Goal: Task Accomplishment & Management: Manage account settings

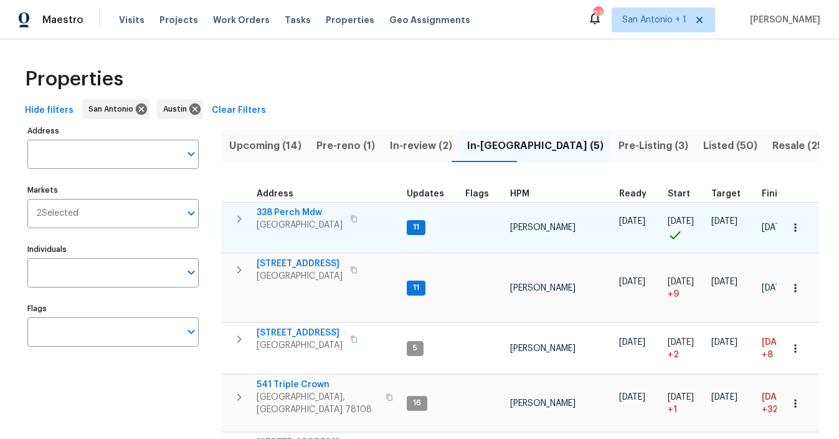
click at [293, 214] on span "338 Perch Mdw" at bounding box center [300, 212] width 86 height 12
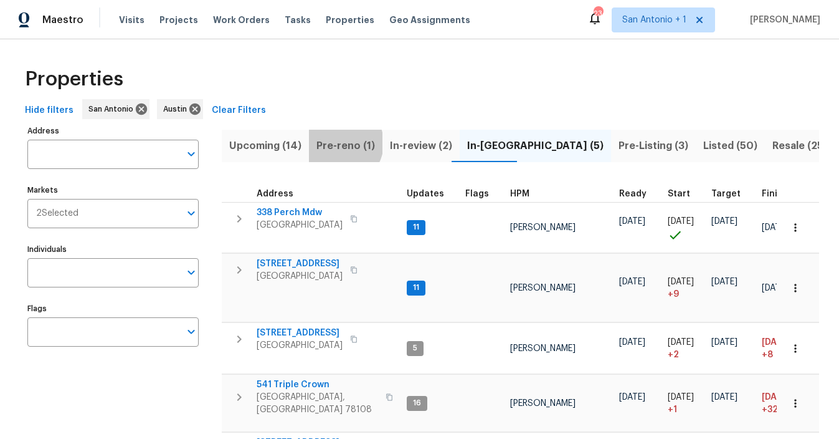
click at [336, 143] on span "Pre-reno (1)" at bounding box center [346, 145] width 59 height 17
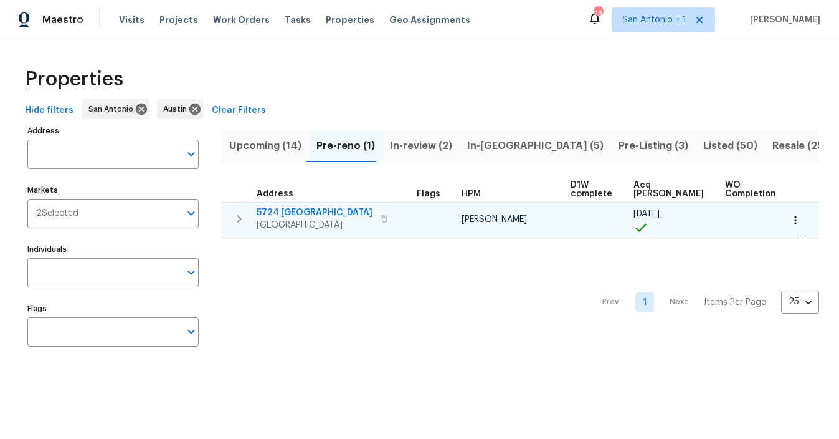
scroll to position [0, 53]
click at [295, 212] on span "5724 Columbia" at bounding box center [315, 212] width 116 height 12
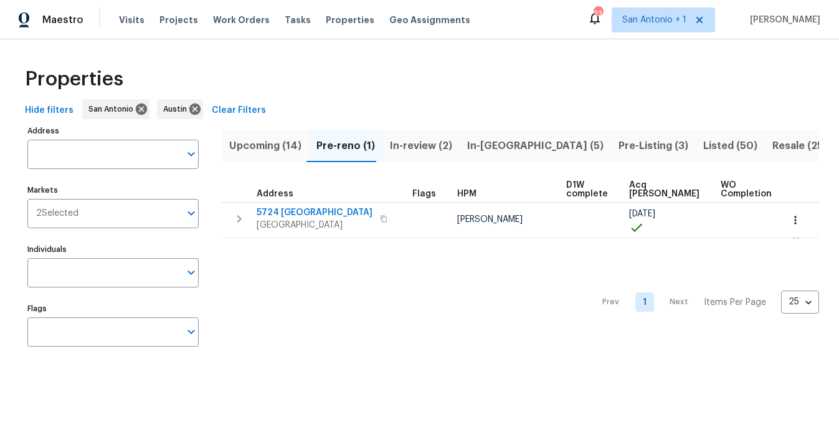
click at [277, 146] on span "Upcoming (14)" at bounding box center [265, 145] width 72 height 17
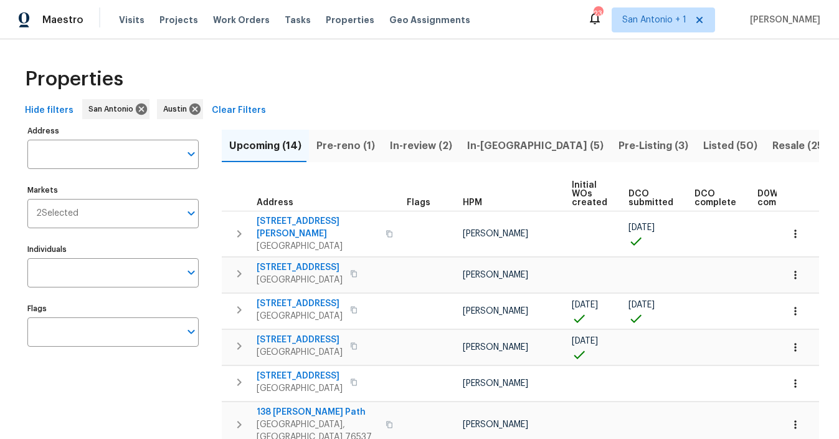
click at [482, 201] on span "HPM" at bounding box center [472, 202] width 19 height 9
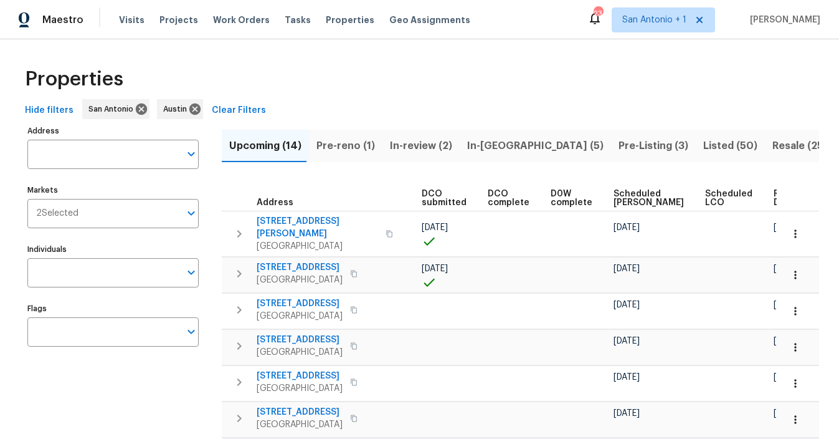
scroll to position [3, 0]
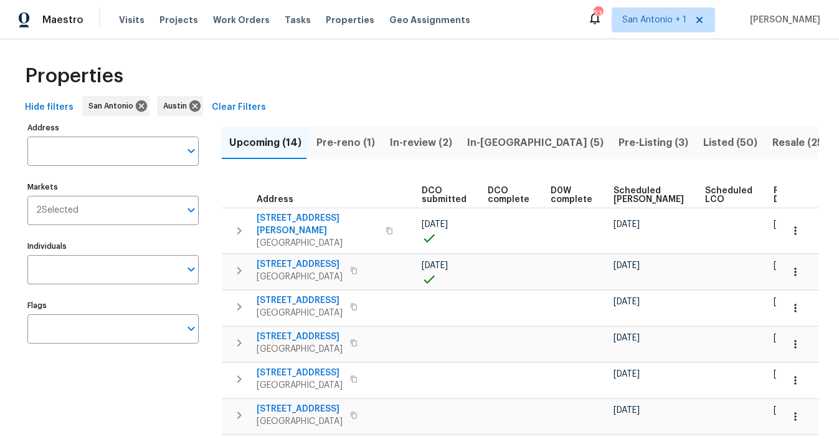
click at [467, 141] on span "In-reno (5)" at bounding box center [535, 142] width 136 height 17
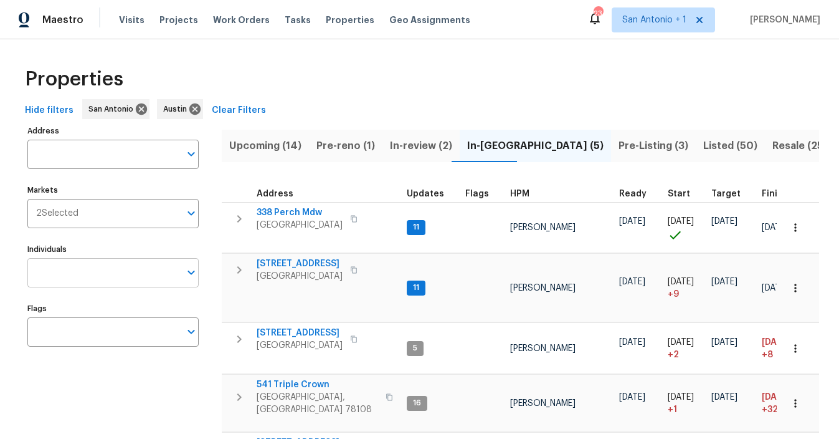
click at [96, 274] on input "Individuals" at bounding box center [103, 272] width 153 height 29
type input "chris fuentes"
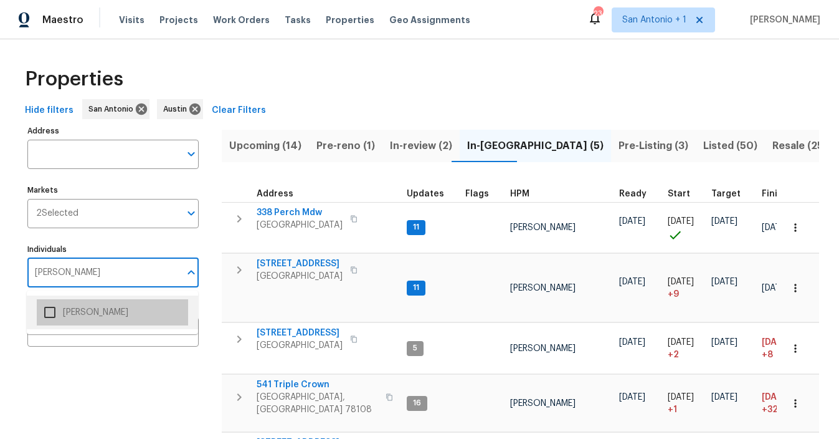
click at [88, 313] on li "[PERSON_NAME]" at bounding box center [112, 312] width 151 height 26
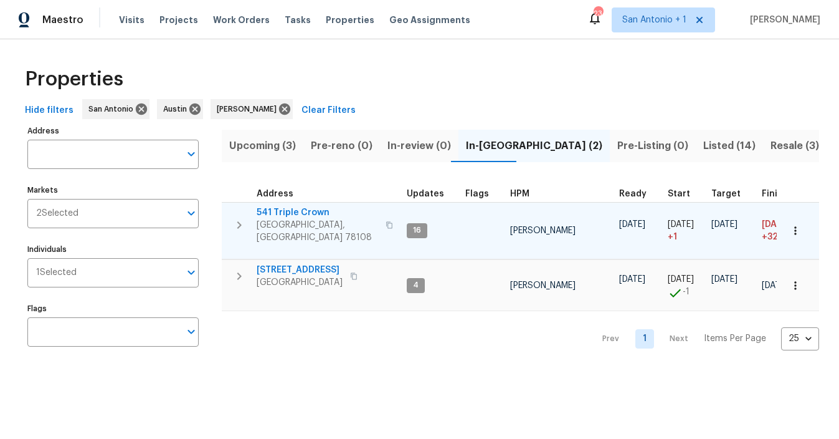
click at [302, 212] on span "541 Triple Crown" at bounding box center [318, 212] width 122 height 12
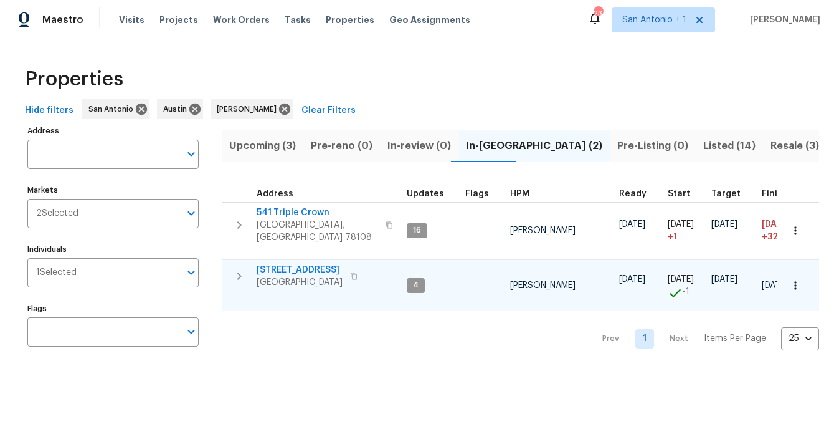
click at [302, 265] on span "[STREET_ADDRESS]" at bounding box center [300, 270] width 86 height 12
click at [130, 21] on span "Visits" at bounding box center [132, 20] width 26 height 12
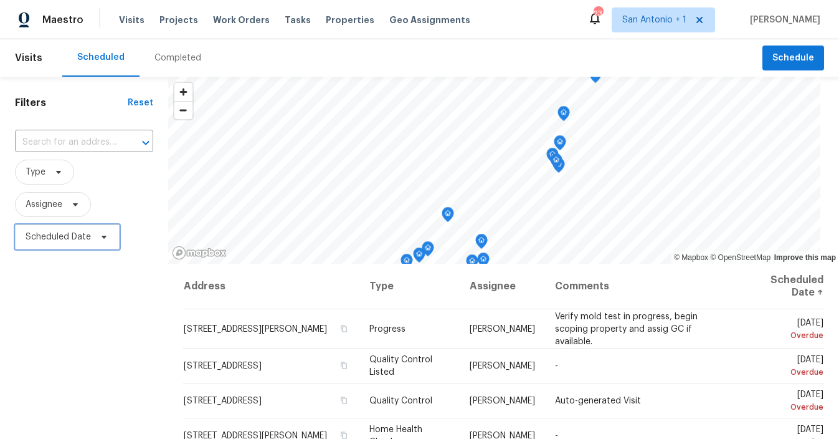
click at [105, 238] on icon at bounding box center [104, 237] width 10 height 10
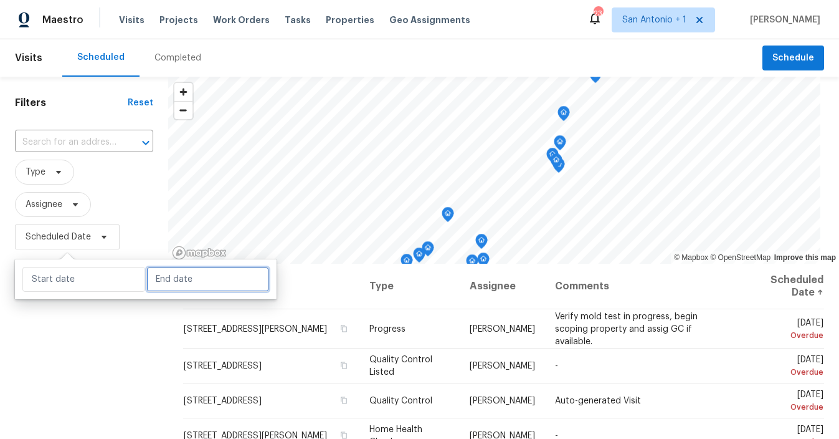
select select "9"
select select "2025"
select select "10"
select select "2025"
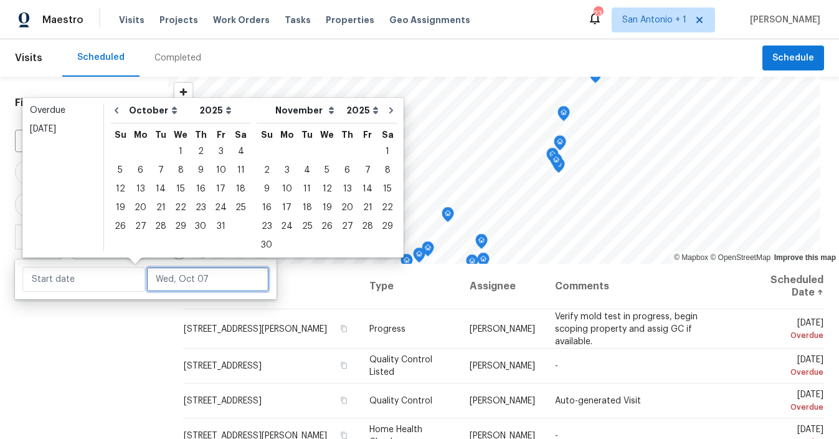
click at [164, 280] on input "text" at bounding box center [207, 279] width 123 height 25
click at [155, 170] on div "7" at bounding box center [161, 169] width 20 height 17
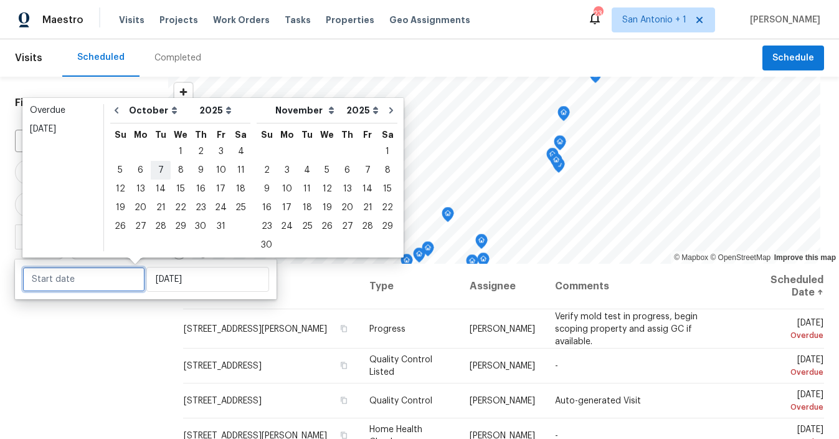
type input "Tue, Oct 07"
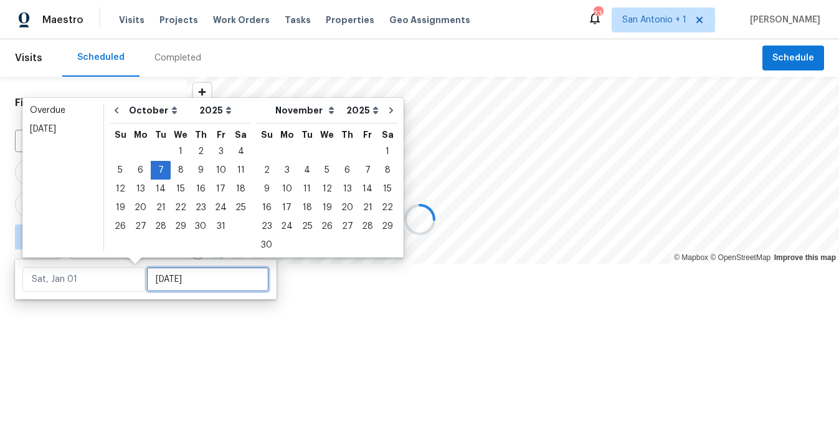
type input "Tue, Oct 07"
type input "Tue, Oct 28"
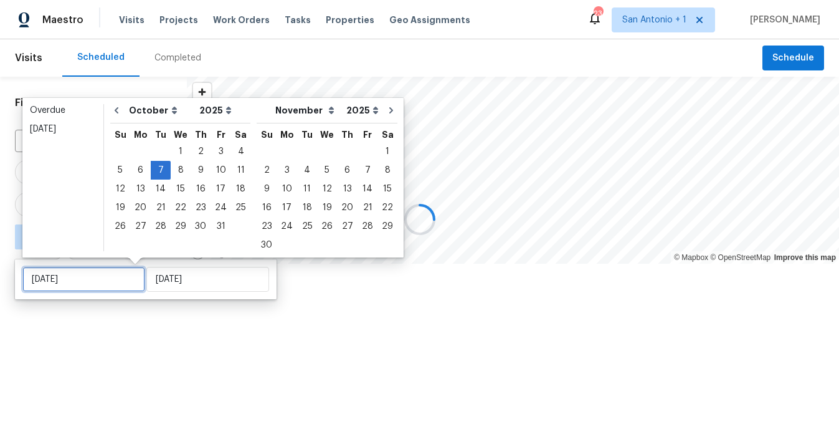
type input "Tue, Oct 07"
click at [150, 313] on div at bounding box center [419, 219] width 839 height 439
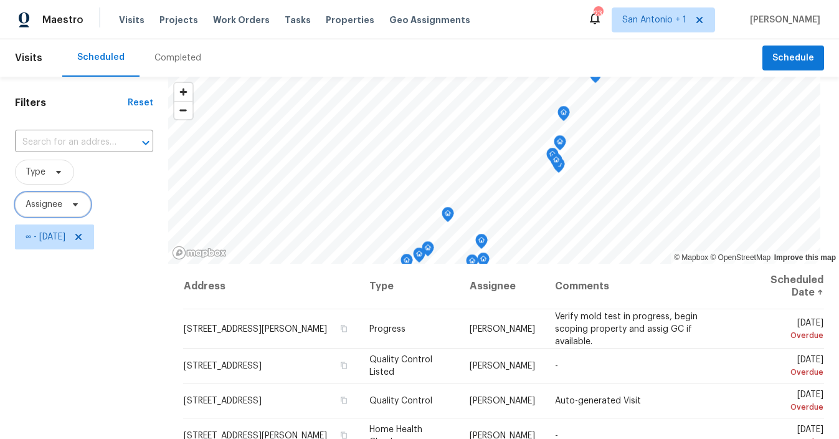
click at [75, 202] on icon at bounding box center [75, 204] width 10 height 10
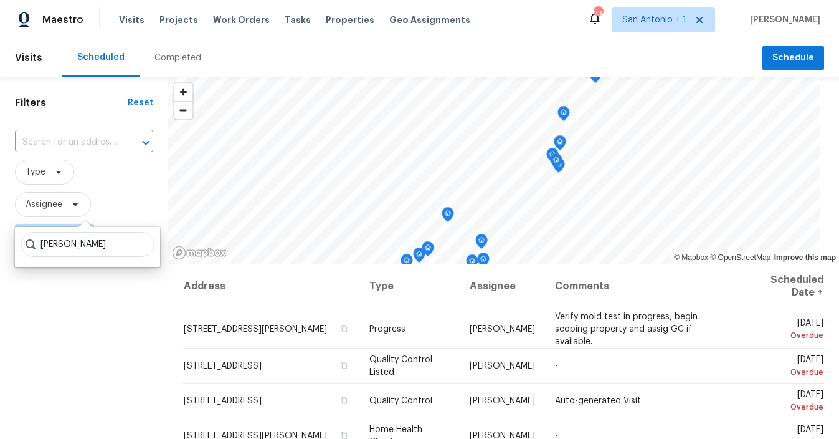
type input "chris fuentes"
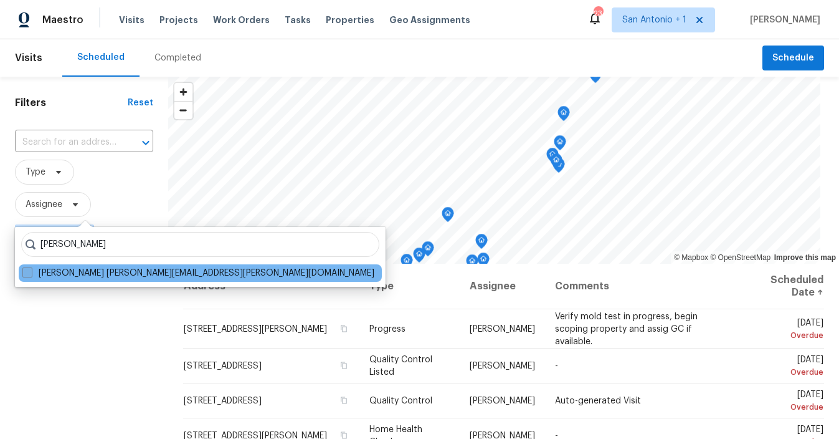
click at [65, 274] on label "Chris Fuentes chris.fuentes@opendoor.com" at bounding box center [198, 273] width 352 height 12
click at [31, 274] on input "Chris Fuentes chris.fuentes@opendoor.com" at bounding box center [26, 271] width 8 height 8
checkbox input "true"
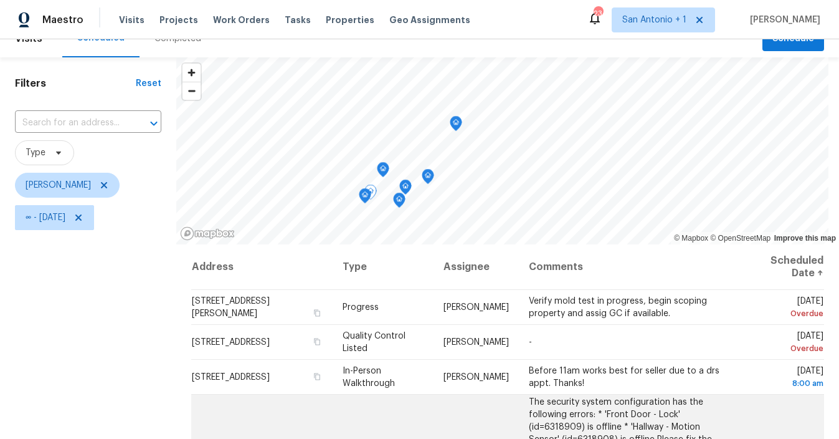
scroll to position [19, 0]
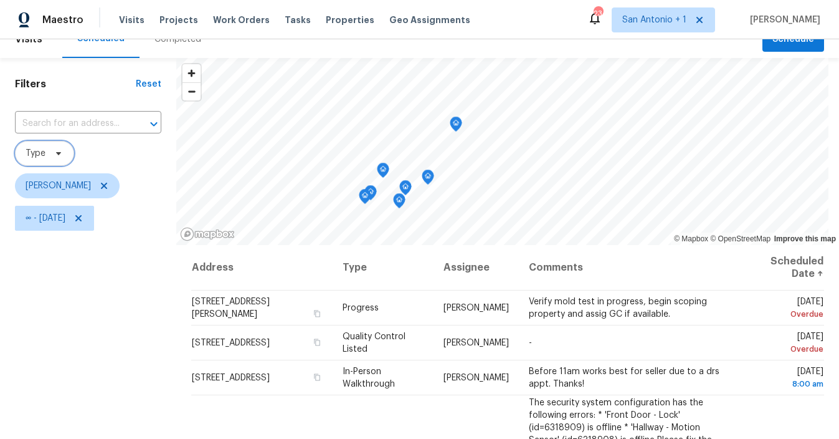
click at [56, 153] on icon at bounding box center [58, 153] width 5 height 3
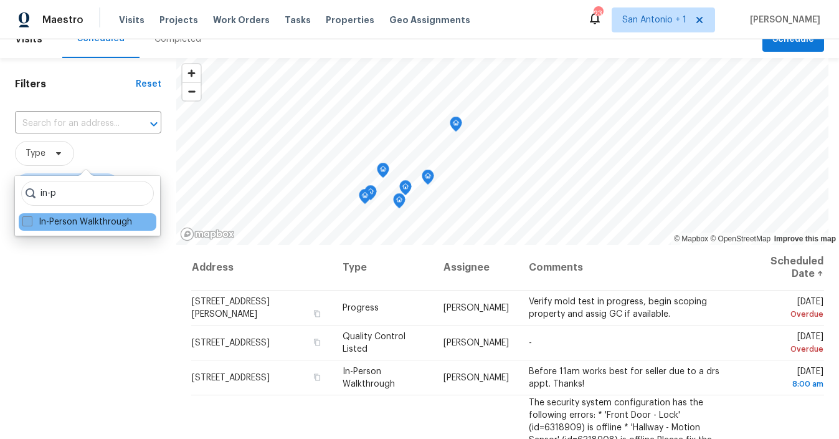
type input "in-p"
click at [66, 222] on label "In-Person Walkthrough" at bounding box center [77, 222] width 110 height 12
click at [31, 222] on input "In-Person Walkthrough" at bounding box center [26, 220] width 8 height 8
checkbox input "true"
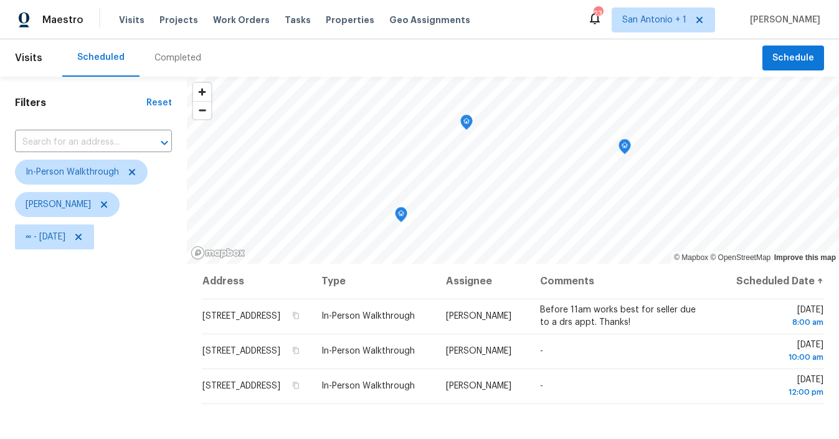
click at [136, 285] on div "Filters Reset ​ In-Person Walkthrough Chris Fuentes ∞ - Tue, Oct 07" at bounding box center [93, 346] width 187 height 538
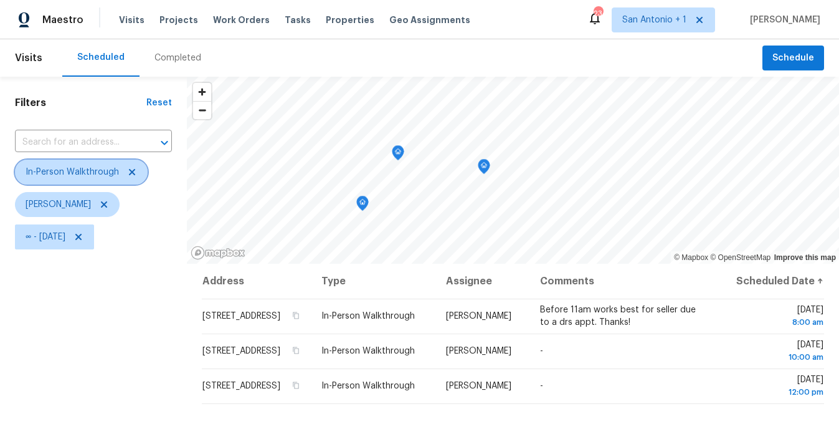
click at [131, 171] on icon at bounding box center [132, 172] width 6 height 6
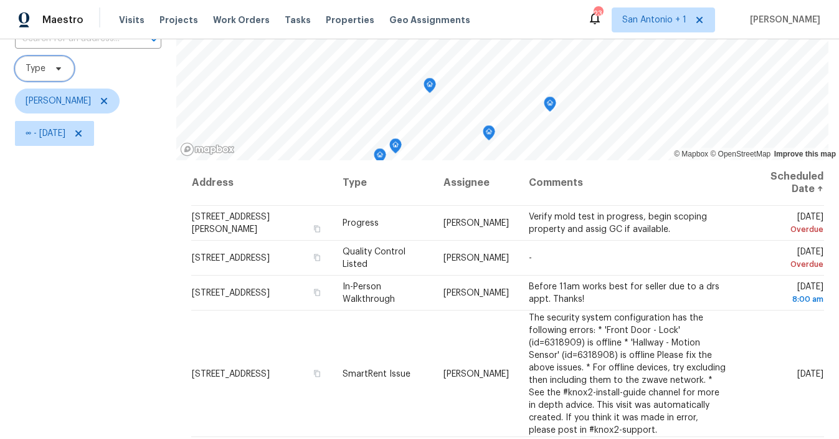
scroll to position [102, 0]
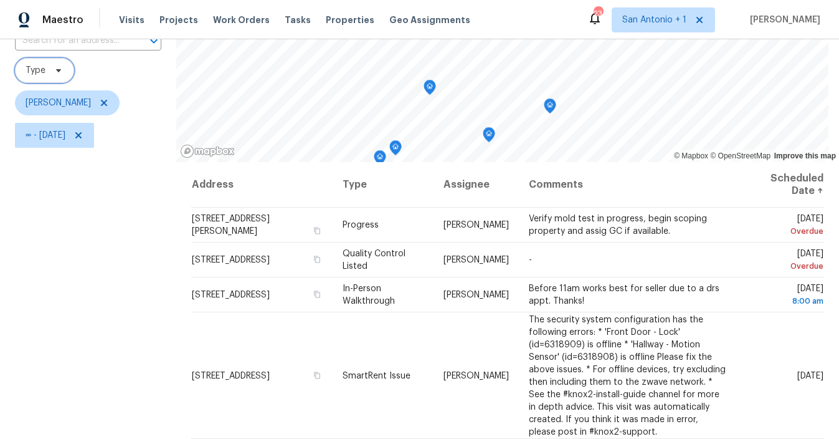
click at [376, 156] on icon "Map marker" at bounding box center [379, 158] width 11 height 14
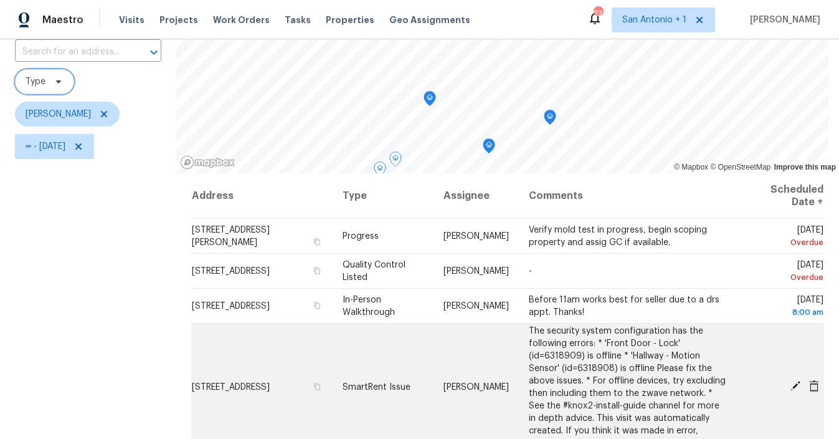
scroll to position [90, 0]
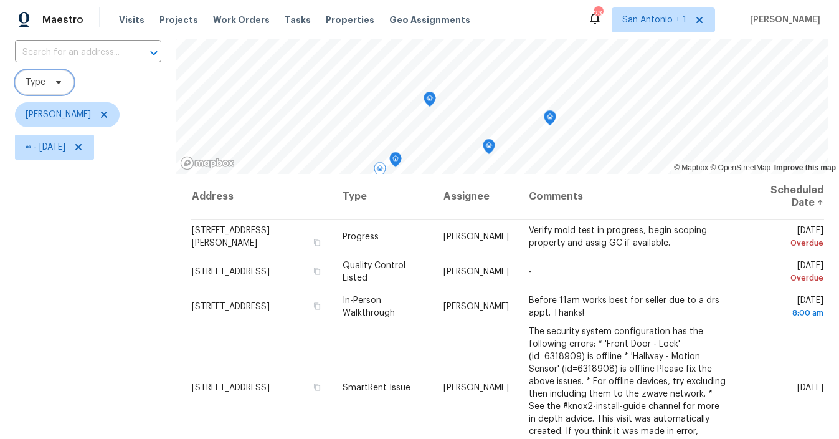
click at [395, 159] on icon "Map marker" at bounding box center [395, 160] width 1 height 2
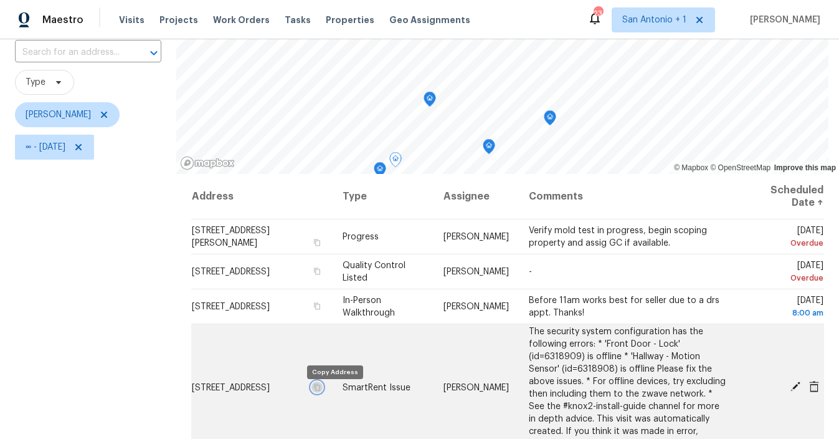
click at [321, 390] on icon "button" at bounding box center [316, 386] width 7 height 7
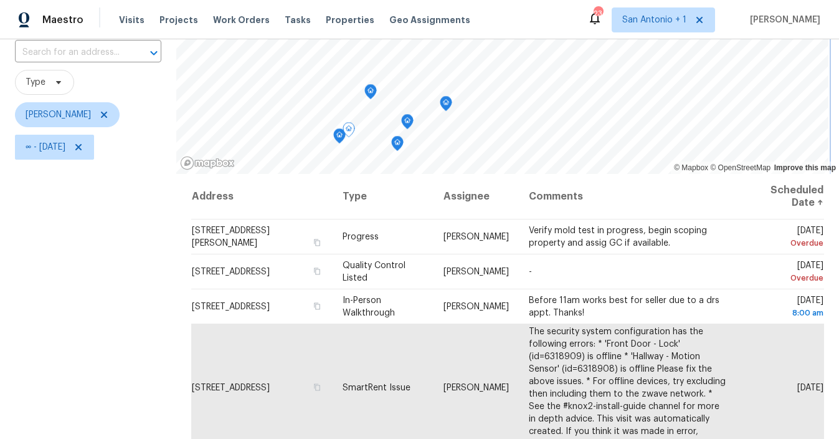
click at [404, 119] on icon "Map marker" at bounding box center [407, 122] width 11 height 14
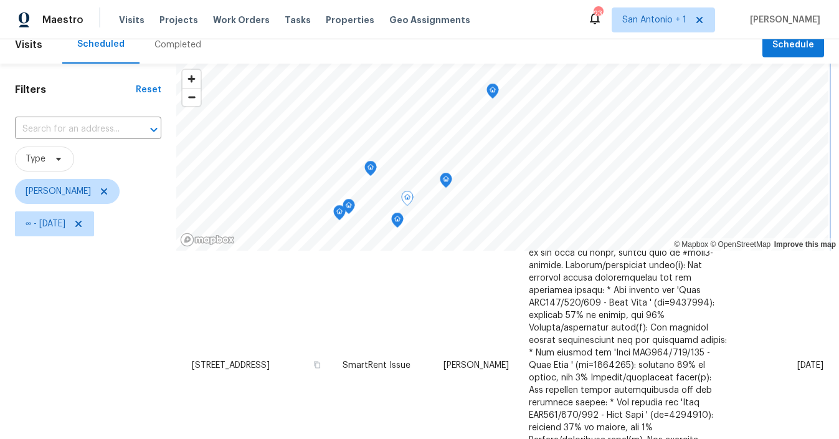
scroll to position [11, 0]
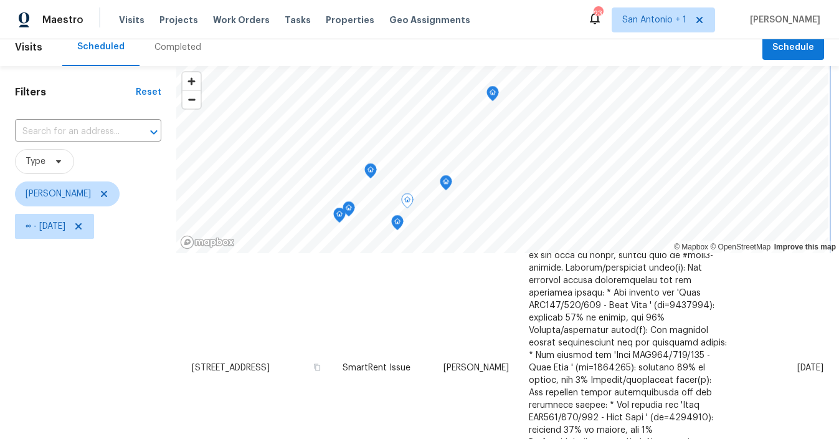
click at [487, 95] on icon "Map marker" at bounding box center [492, 94] width 11 height 14
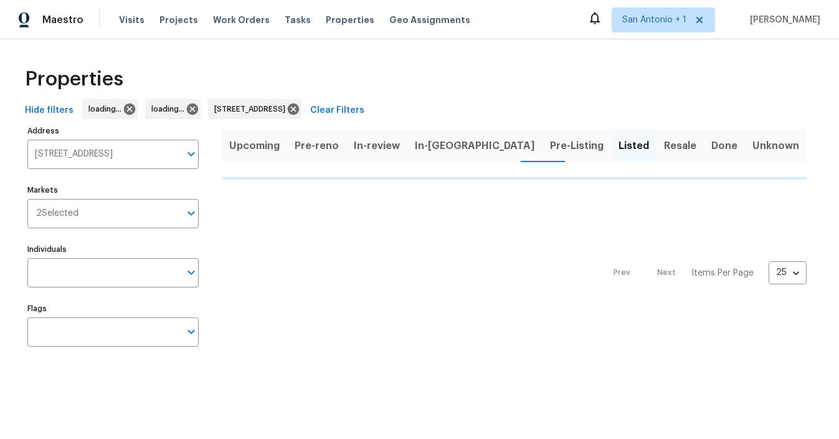
type input "540 Fieldwood Dr Unit A Buda TX 78610"
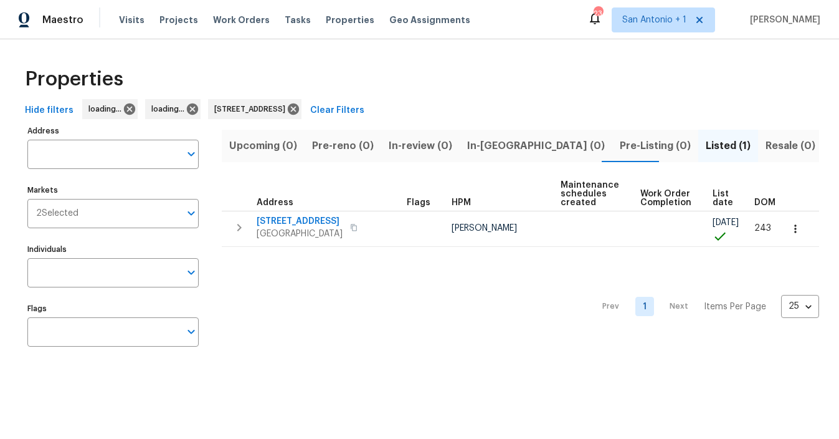
type input "540 Fieldwood Dr Unit A Buda TX 78610"
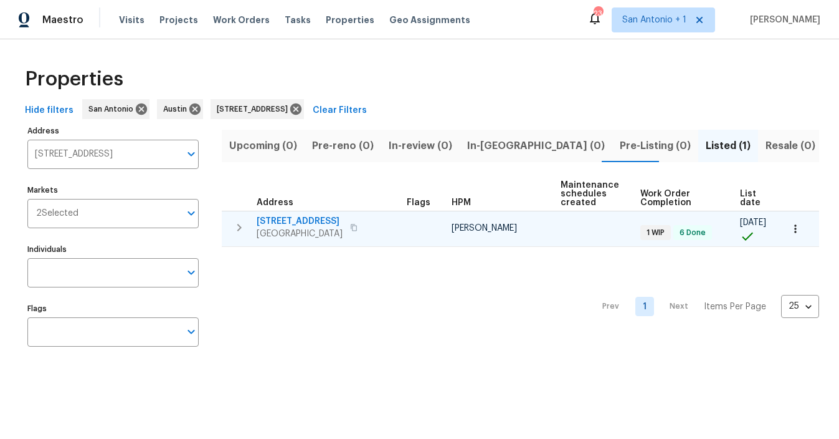
click at [330, 219] on span "540 Fieldwood Dr Unit A" at bounding box center [300, 221] width 86 height 12
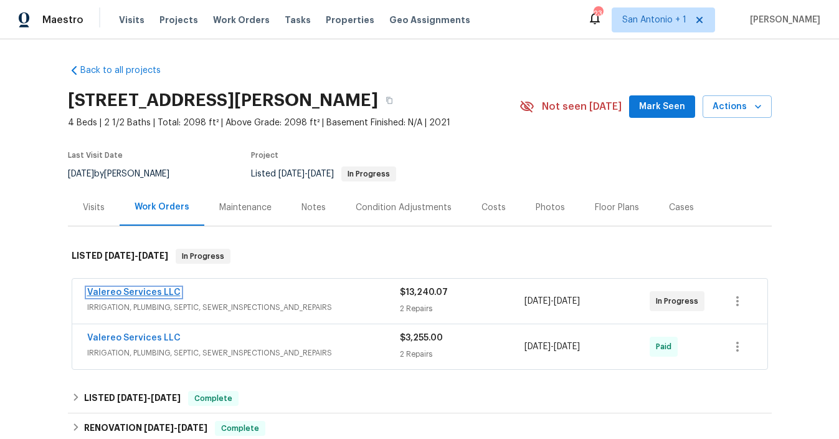
click at [165, 293] on link "Valereo Services LLC" at bounding box center [133, 292] width 93 height 9
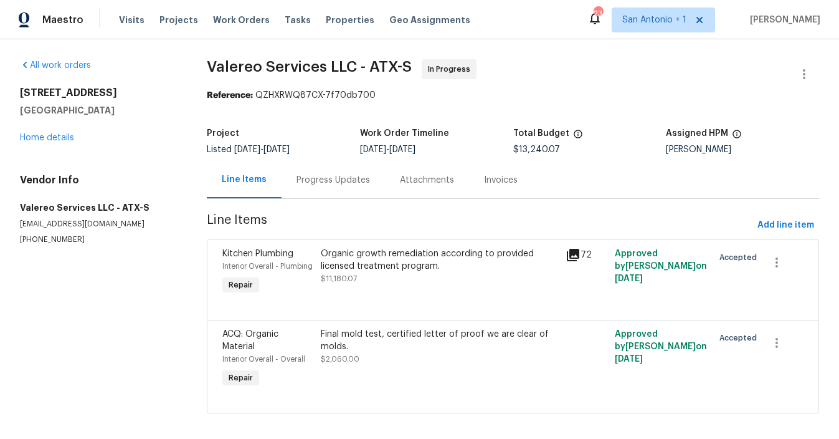
click at [342, 184] on div "Progress Updates" at bounding box center [334, 180] width 74 height 12
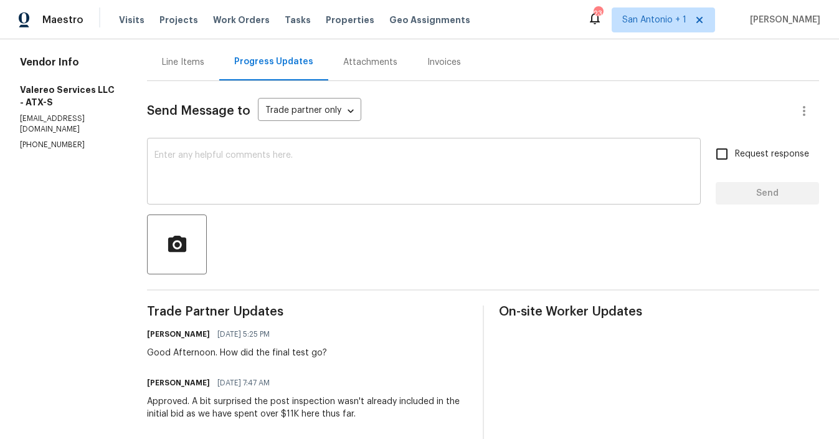
scroll to position [123, 0]
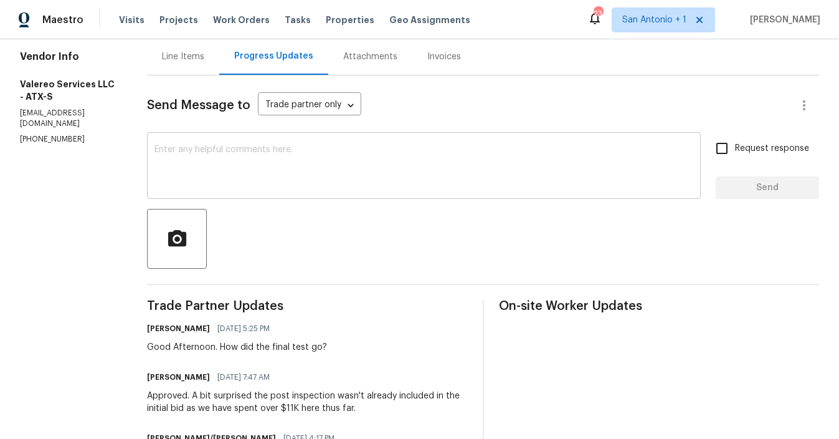
click at [379, 153] on textarea at bounding box center [424, 167] width 539 height 44
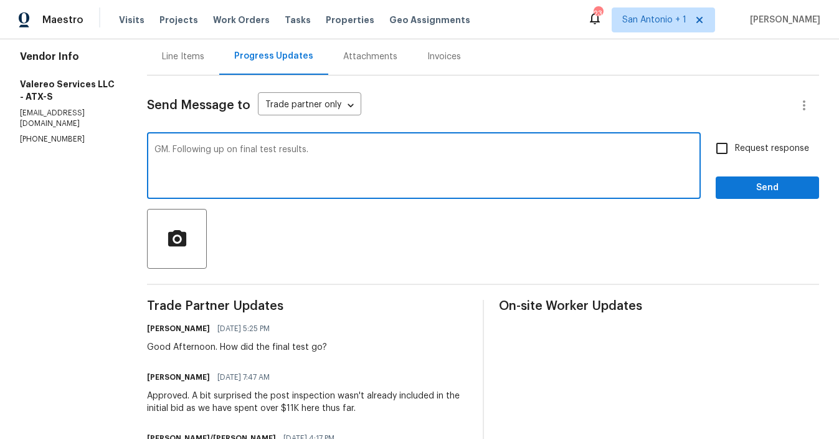
type textarea "GM. Following up on final test results."
click at [763, 181] on span "Send" at bounding box center [767, 188] width 83 height 16
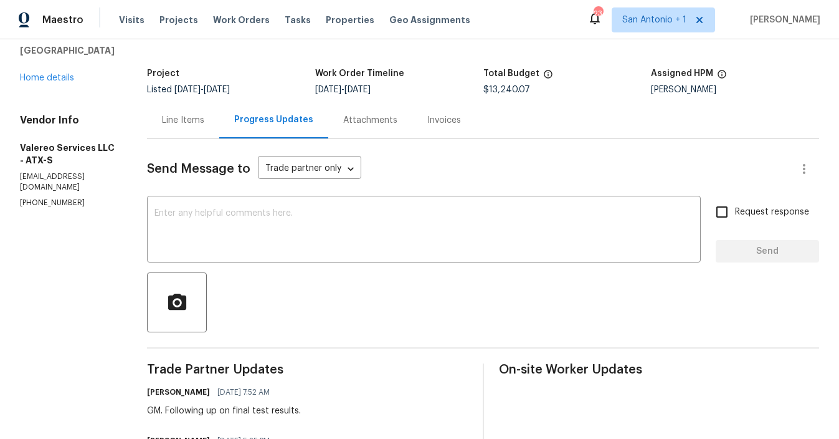
scroll to position [0, 0]
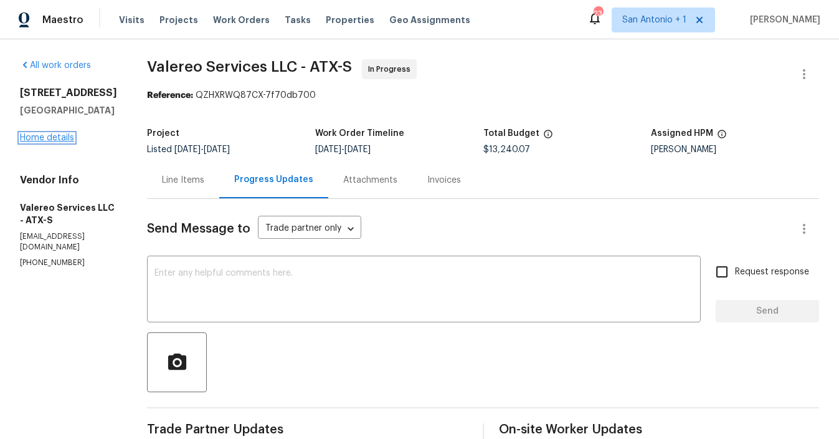
click at [39, 142] on link "Home details" at bounding box center [47, 137] width 54 height 9
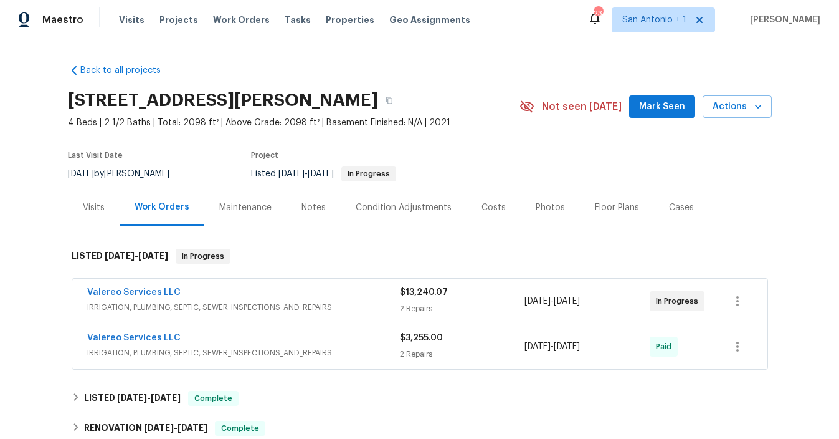
click at [672, 108] on span "Mark Seen" at bounding box center [662, 107] width 46 height 16
click at [308, 204] on div "Notes" at bounding box center [314, 207] width 24 height 12
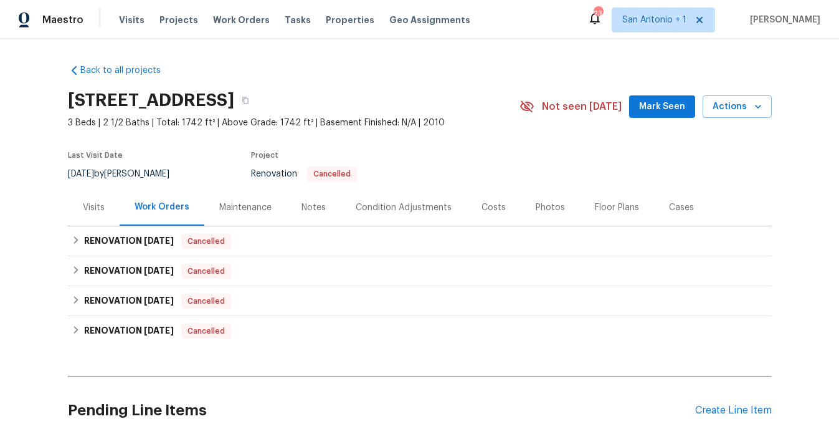
click at [308, 207] on div "Notes" at bounding box center [314, 207] width 24 height 12
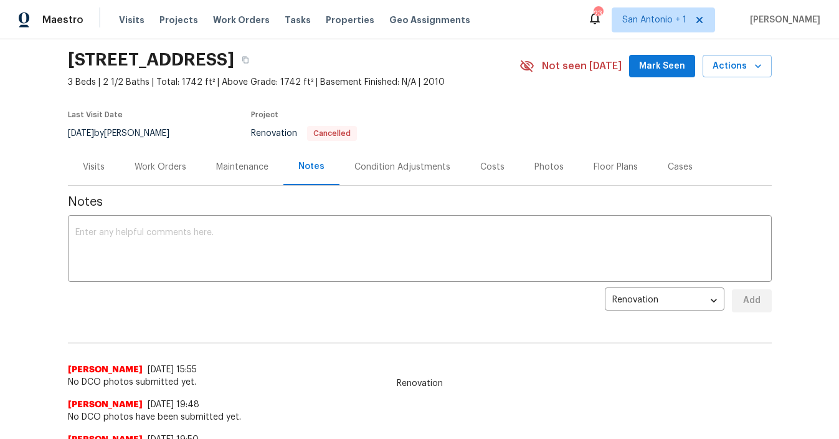
scroll to position [16, 0]
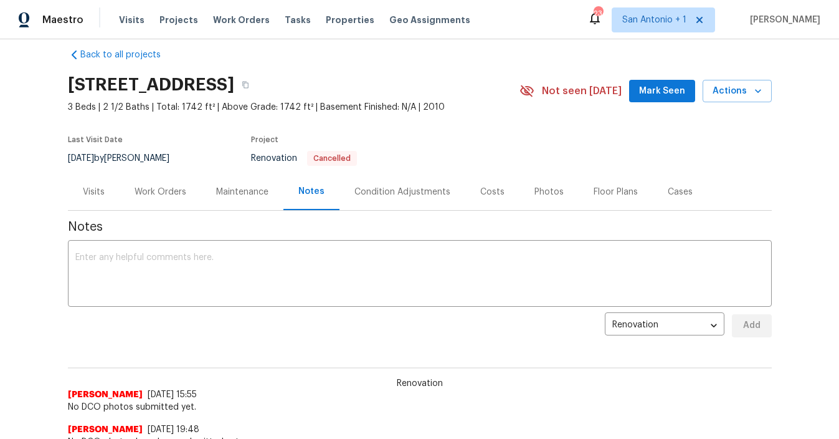
click at [160, 192] on div "Work Orders" at bounding box center [161, 192] width 52 height 12
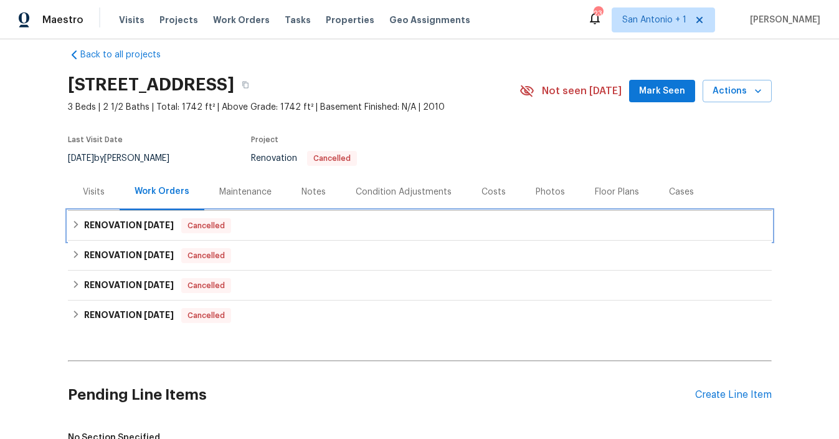
click at [74, 223] on icon at bounding box center [76, 224] width 9 height 9
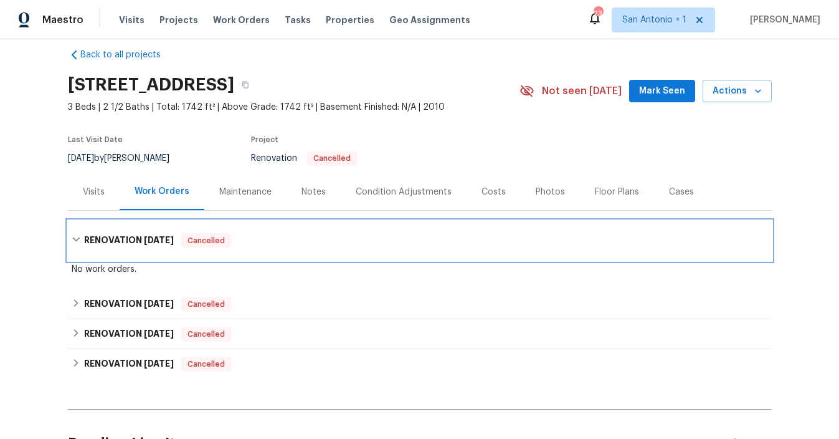
click at [78, 236] on icon at bounding box center [76, 239] width 9 height 9
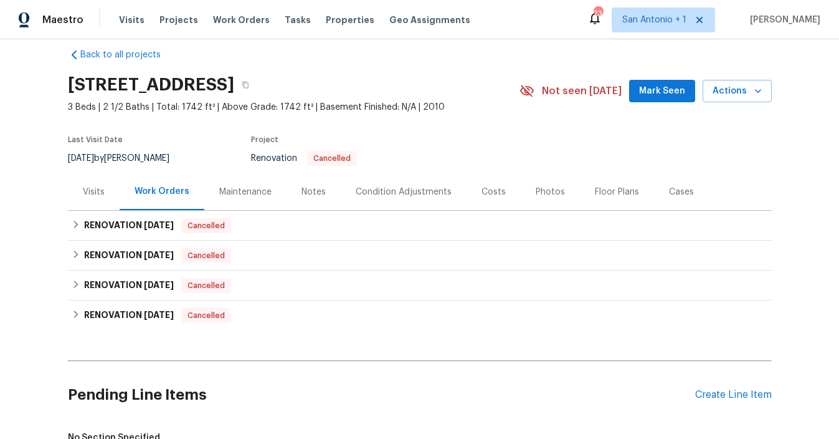
click at [95, 189] on div "Visits" at bounding box center [94, 192] width 22 height 12
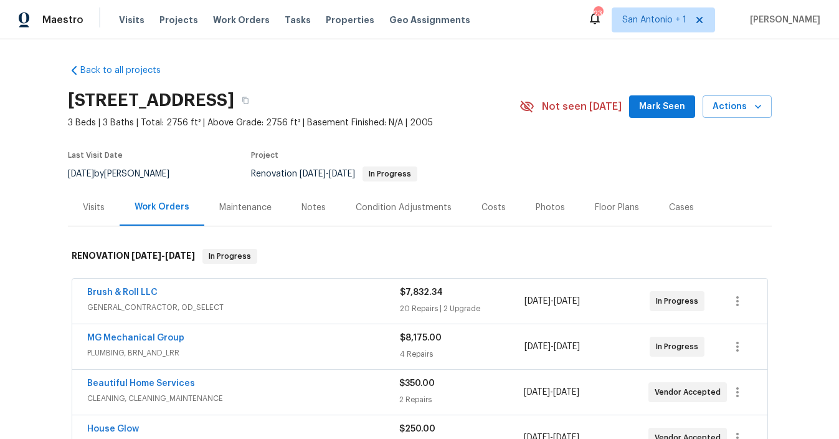
click at [660, 117] on button "Mark Seen" at bounding box center [662, 106] width 66 height 23
click at [331, 19] on span "Properties" at bounding box center [350, 20] width 49 height 12
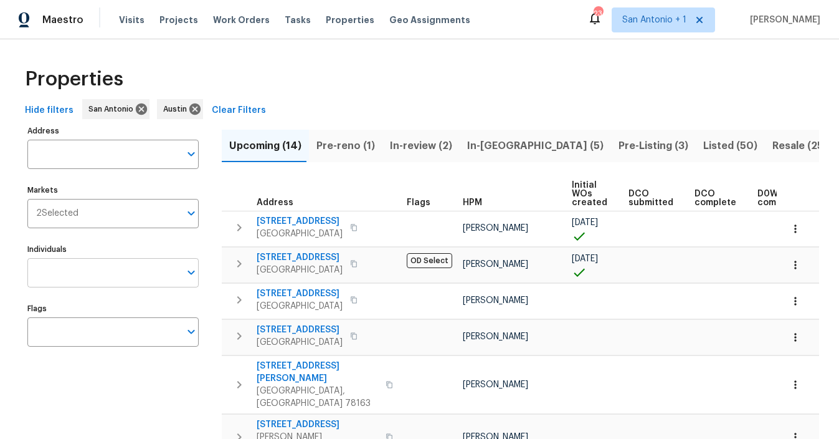
click at [179, 277] on input "Individuals" at bounding box center [103, 272] width 153 height 29
type input "chris fuentes"
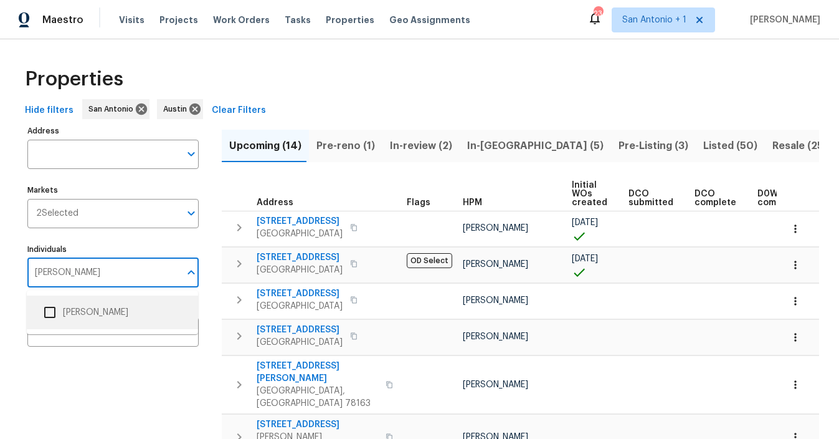
click at [115, 310] on li "[PERSON_NAME]" at bounding box center [112, 312] width 151 height 26
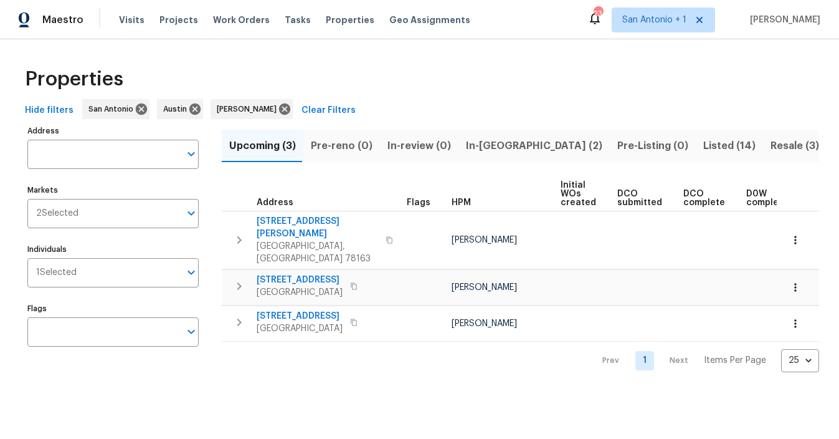
click at [485, 144] on span "In-reno (2)" at bounding box center [534, 145] width 136 height 17
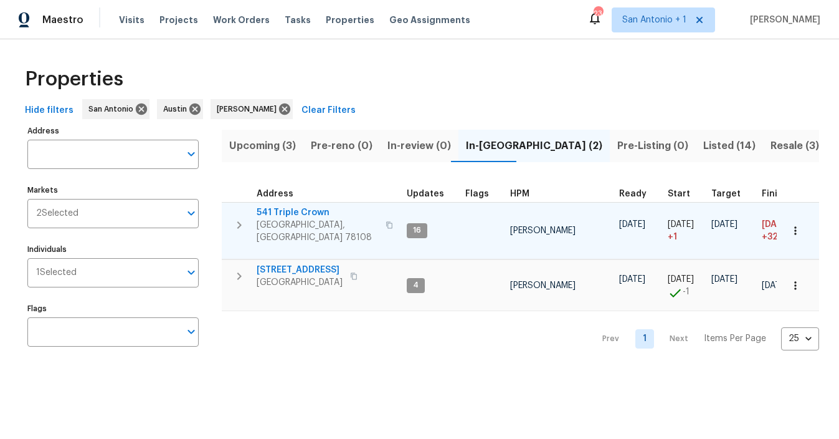
click at [285, 213] on span "541 Triple Crown" at bounding box center [318, 212] width 122 height 12
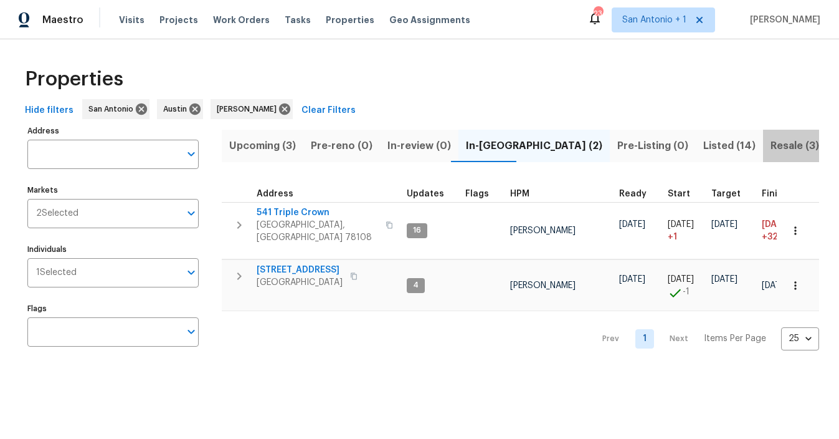
click at [771, 145] on span "Resale (3)" at bounding box center [795, 145] width 49 height 17
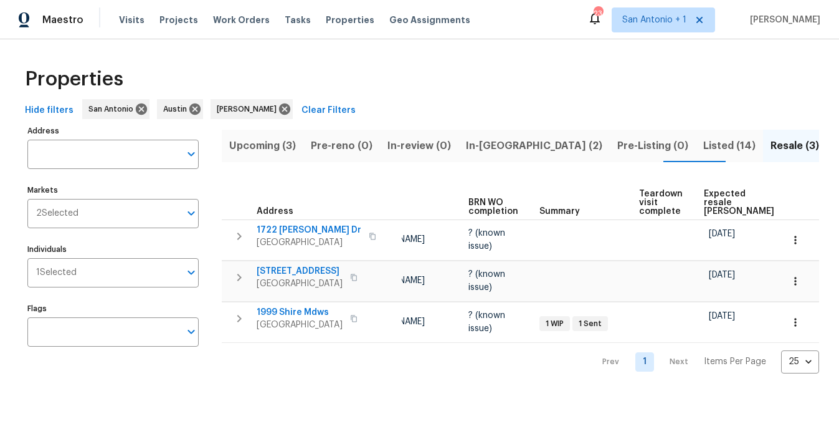
scroll to position [0, 141]
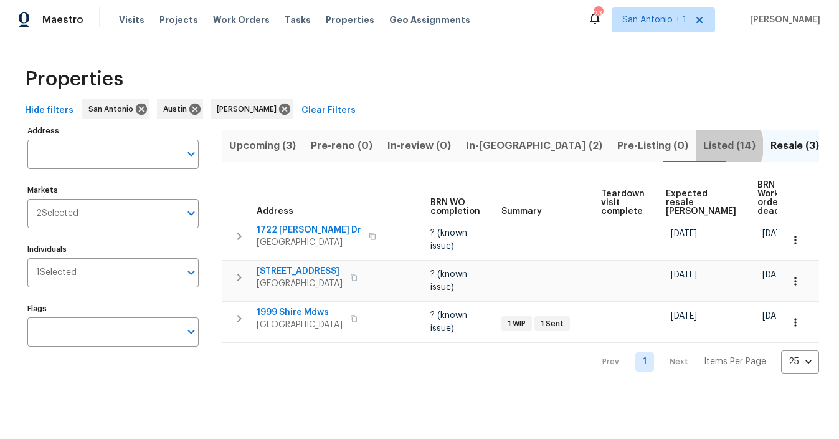
click at [703, 146] on span "Listed (14)" at bounding box center [729, 145] width 52 height 17
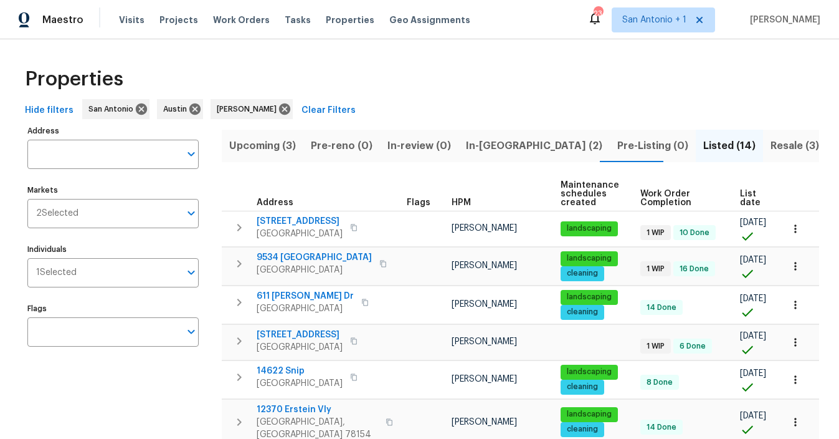
scroll to position [0, 42]
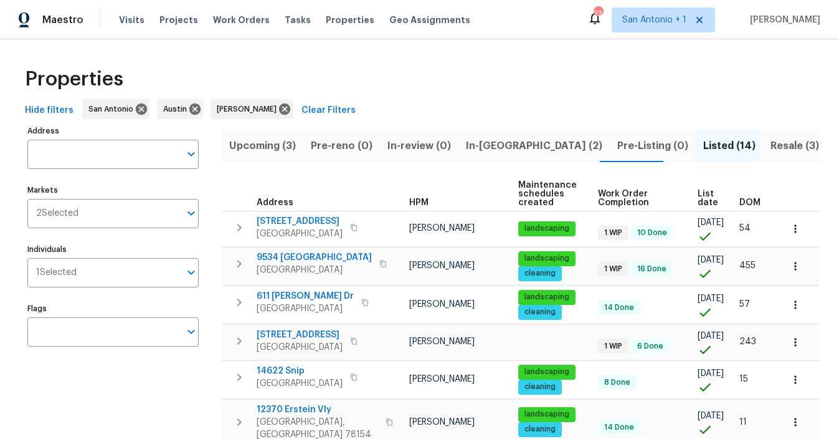
click at [748, 204] on span "DOM" at bounding box center [750, 202] width 21 height 9
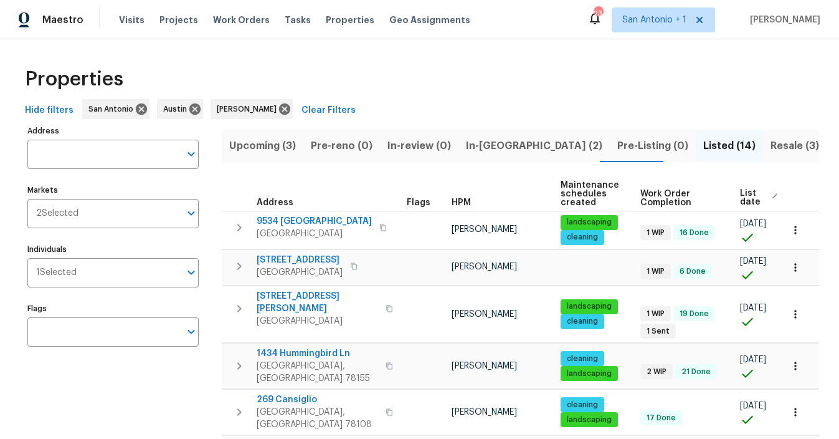
scroll to position [0, 64]
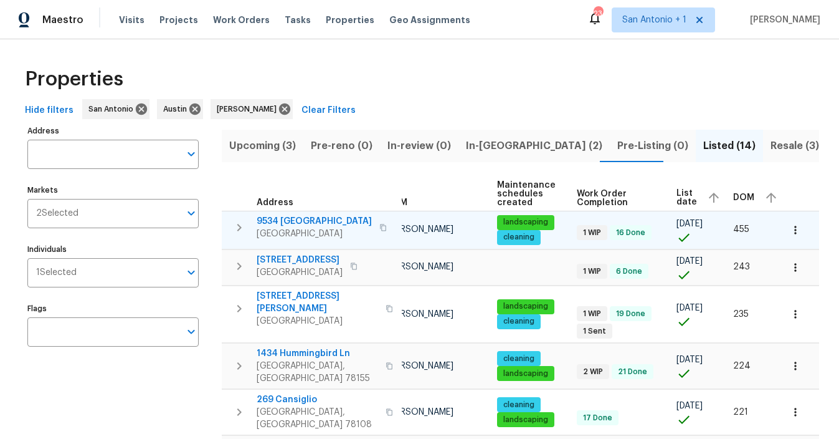
click at [310, 221] on span "9534 [GEOGRAPHIC_DATA]" at bounding box center [314, 221] width 115 height 12
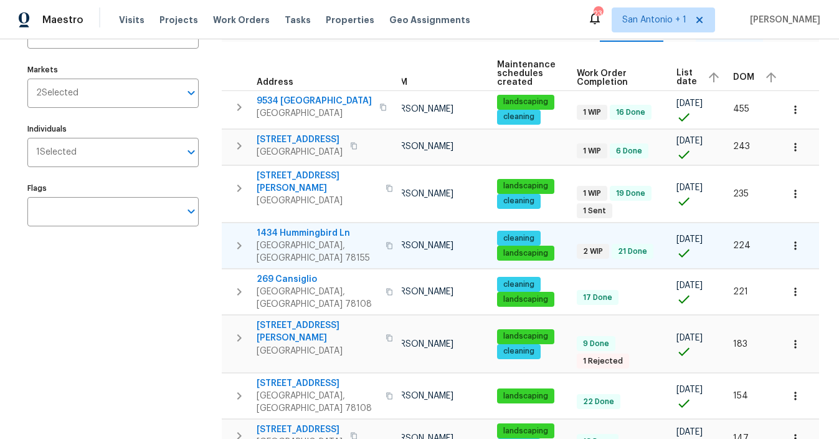
scroll to position [126, 0]
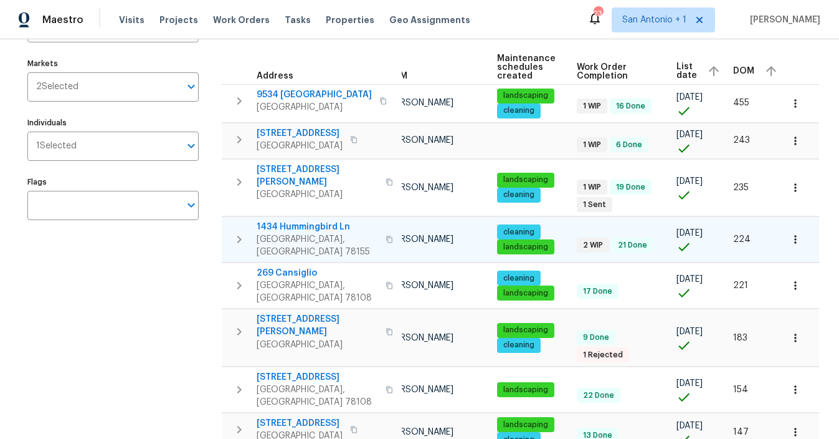
click at [303, 221] on span "1434 Hummingbird Ln" at bounding box center [318, 227] width 122 height 12
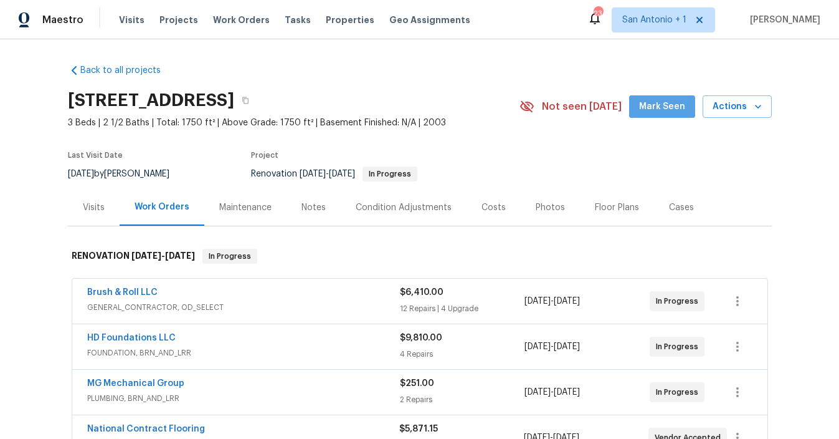
click at [667, 103] on span "Mark Seen" at bounding box center [662, 107] width 46 height 16
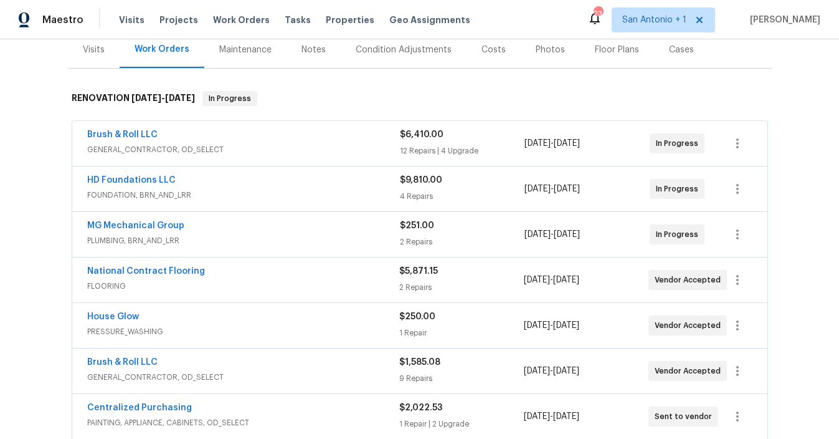
scroll to position [160, 0]
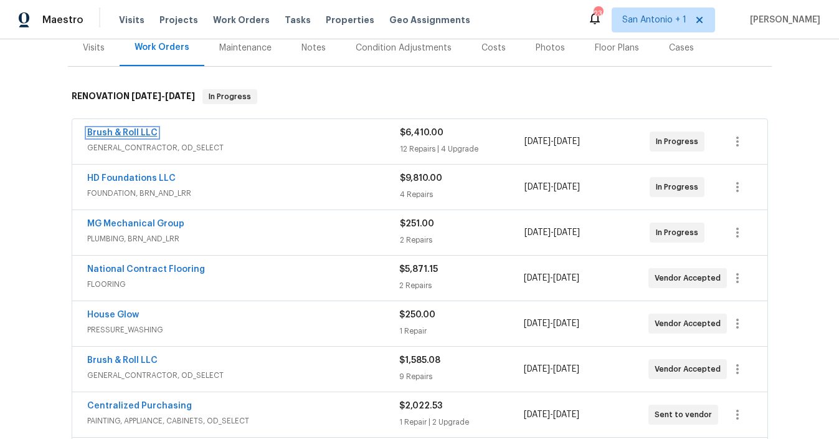
click at [123, 131] on link "Brush & Roll LLC" at bounding box center [122, 132] width 70 height 9
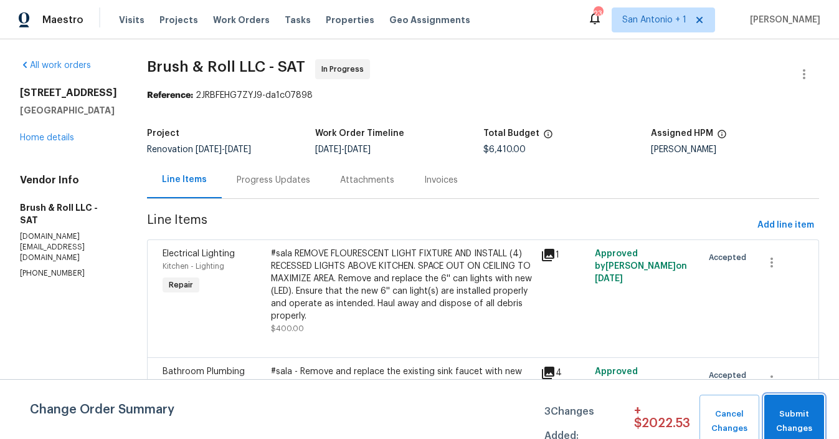
click at [806, 412] on span "Submit Changes" at bounding box center [795, 421] width 48 height 29
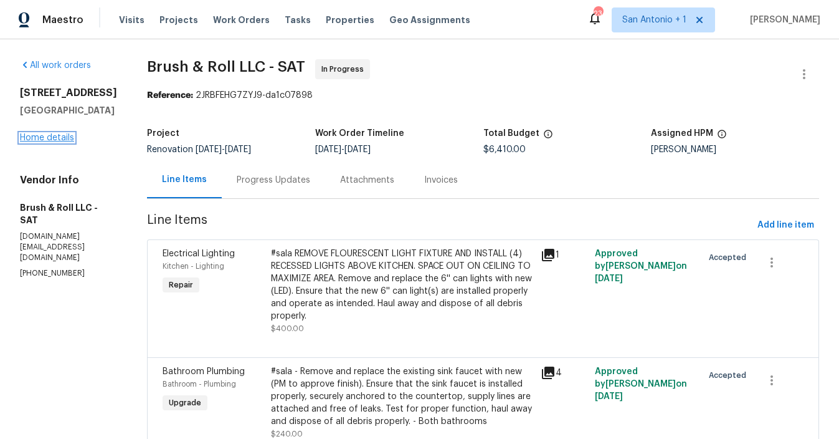
click at [47, 142] on link "Home details" at bounding box center [47, 137] width 54 height 9
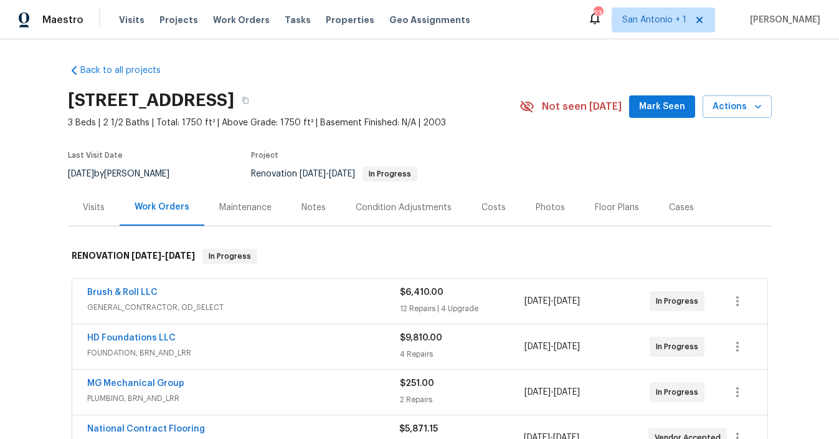
click at [308, 209] on div "Notes" at bounding box center [314, 207] width 24 height 12
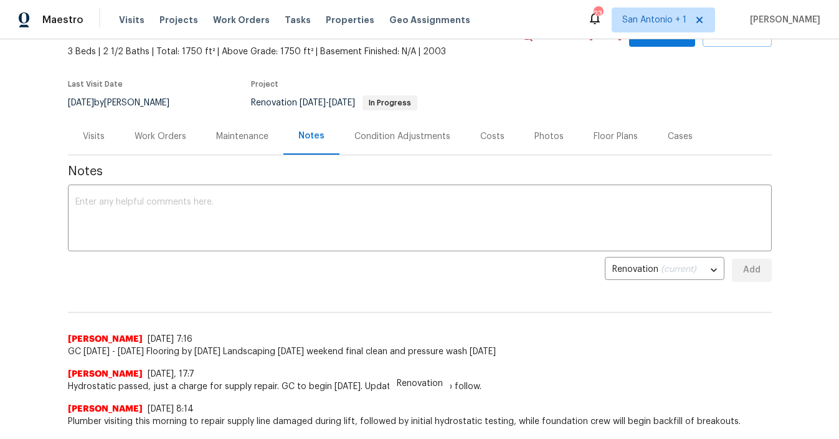
scroll to position [69, 0]
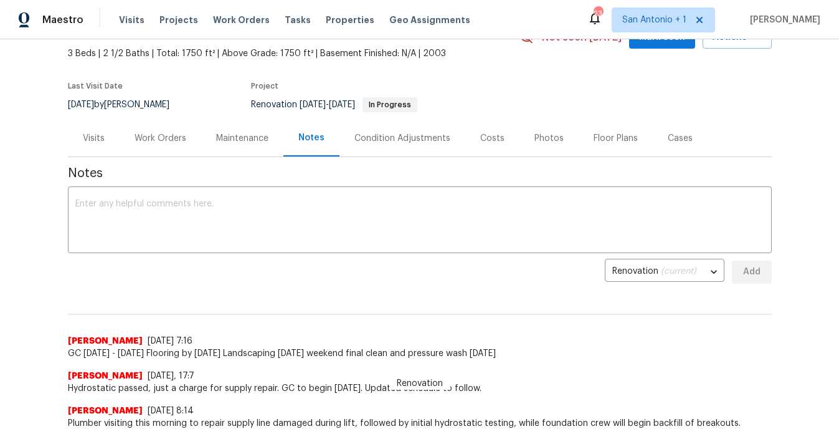
click at [318, 222] on textarea at bounding box center [419, 221] width 689 height 44
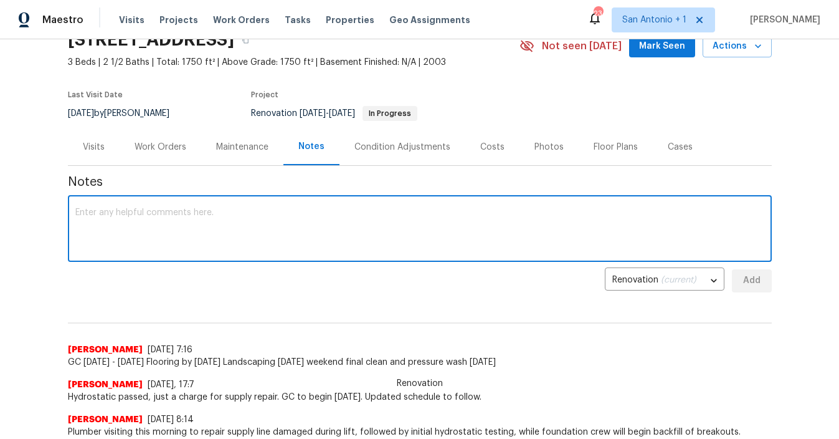
scroll to position [67, 0]
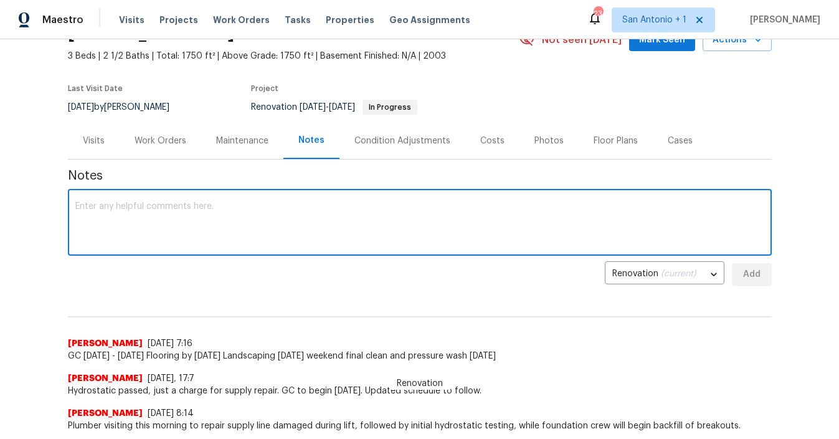
click at [317, 207] on textarea at bounding box center [419, 224] width 689 height 44
type textarea "Appliances/paint ordered. Delivery today. GC in progress."
click at [741, 278] on button "Add" at bounding box center [752, 274] width 40 height 23
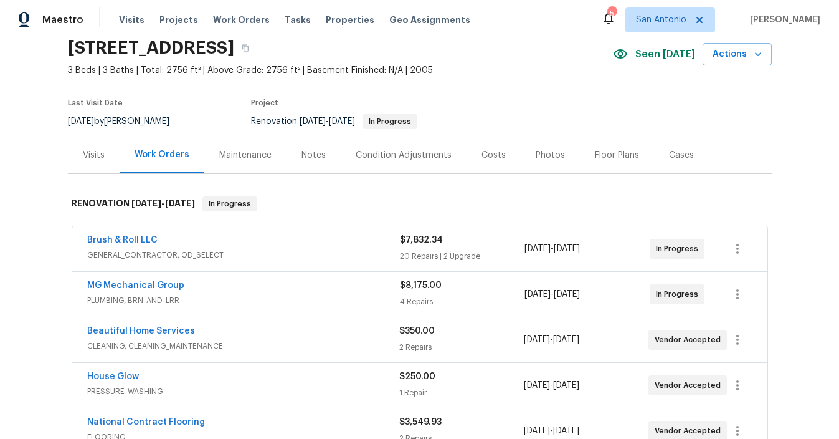
scroll to position [54, 0]
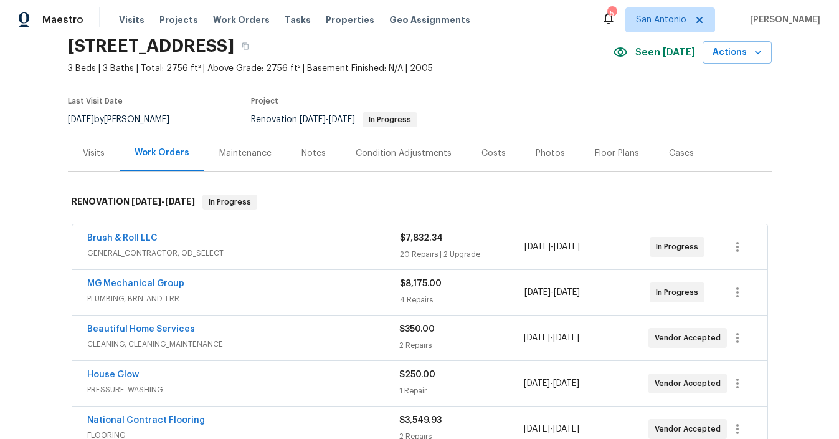
click at [259, 153] on div "Maintenance" at bounding box center [245, 153] width 52 height 12
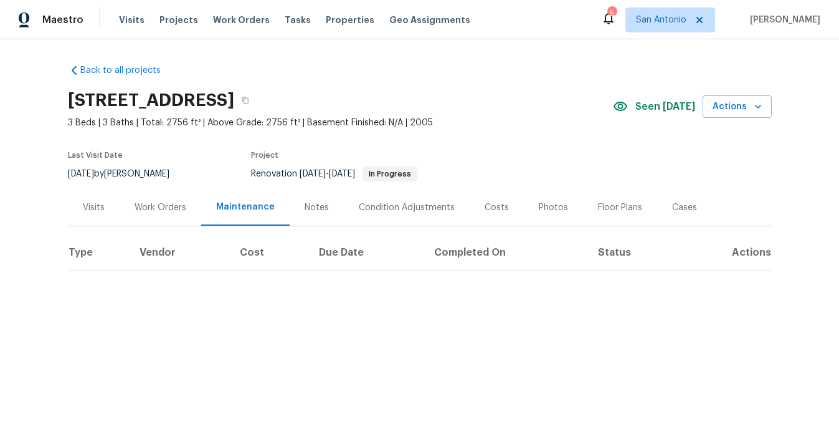
click at [305, 207] on div "Notes" at bounding box center [317, 207] width 24 height 12
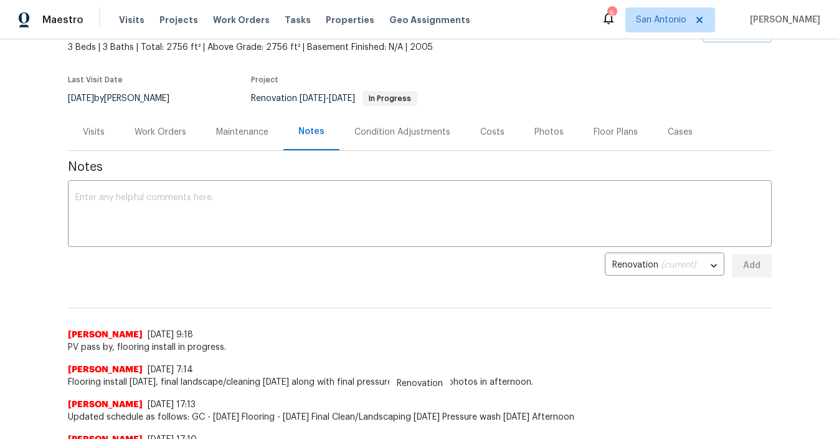
scroll to position [74, 0]
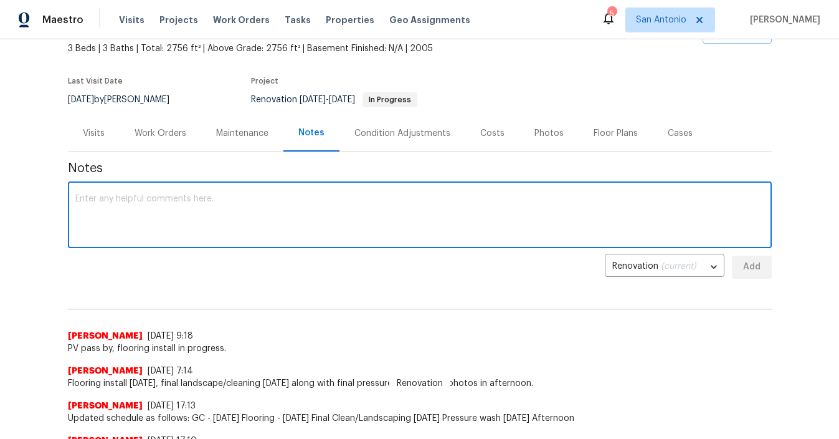
click at [259, 207] on textarea at bounding box center [419, 216] width 689 height 44
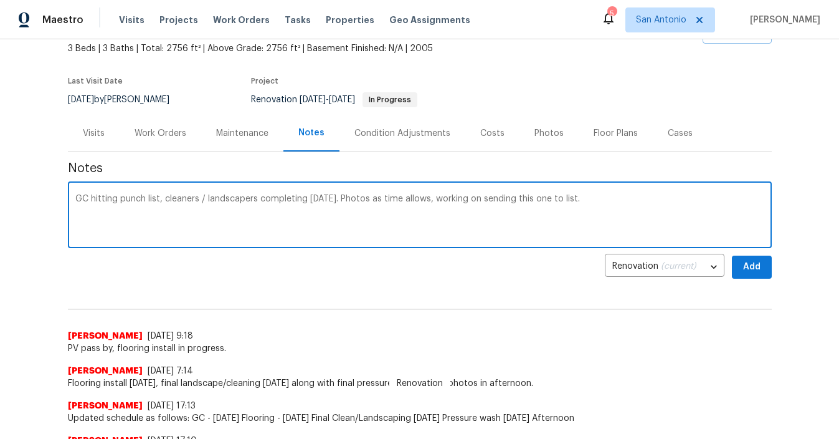
type textarea "GC hitting punch list, cleaners / landscapers completing [DATE]. Photos as time…"
click at [758, 267] on span "Add" at bounding box center [752, 267] width 20 height 16
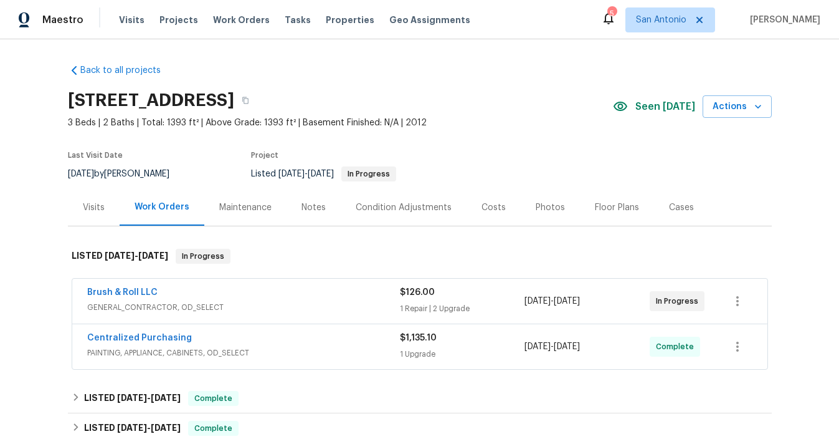
click at [314, 199] on div "Notes" at bounding box center [314, 207] width 54 height 37
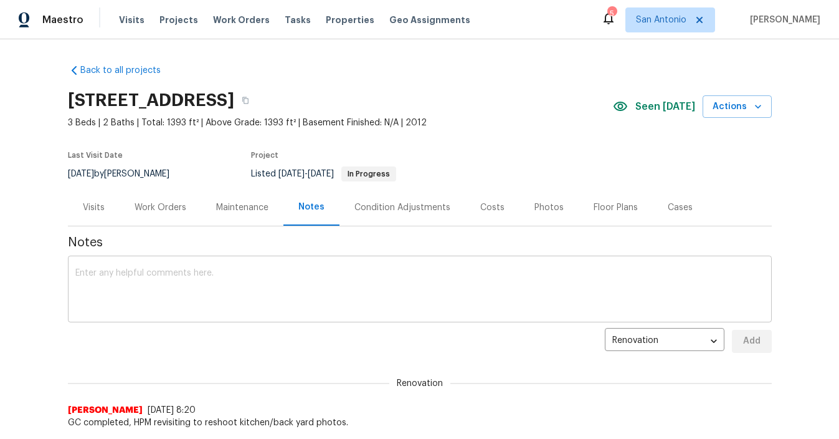
click at [291, 272] on textarea at bounding box center [419, 291] width 689 height 44
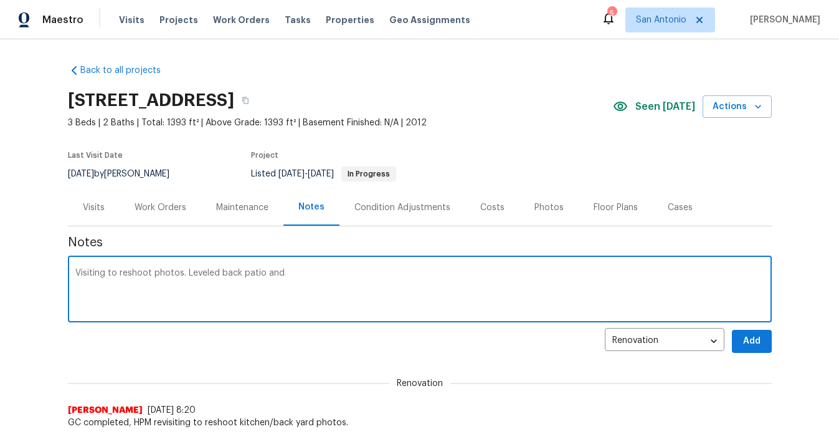
click at [293, 270] on textarea "Visiting to reshoot photos. Leveled back patio and" at bounding box center [419, 291] width 689 height 44
type textarea "Visiting to reshoot photos. Leveled back patio and replaced appliances with SS."
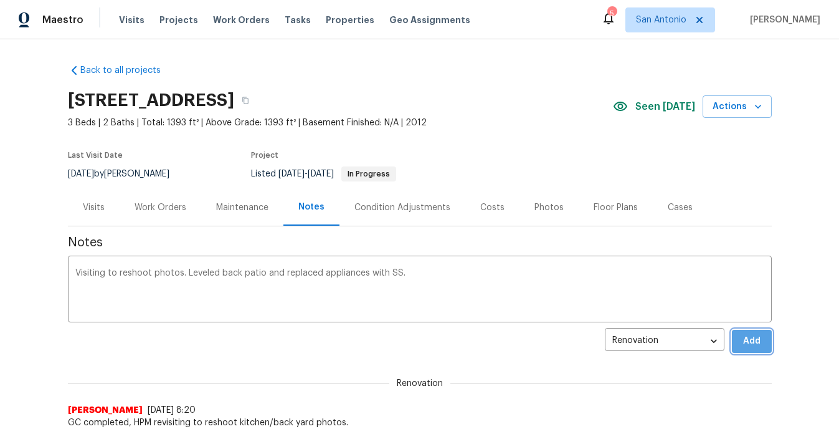
click at [766, 343] on button "Add" at bounding box center [752, 341] width 40 height 23
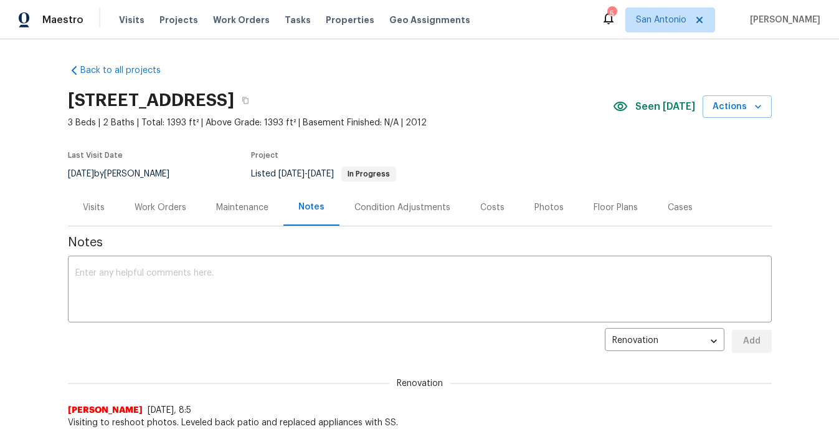
click at [164, 207] on div "Work Orders" at bounding box center [161, 207] width 52 height 12
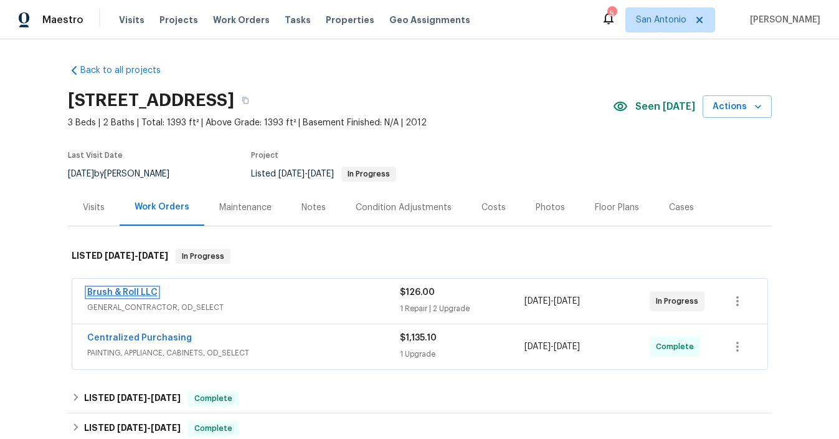
click at [135, 292] on link "Brush & Roll LLC" at bounding box center [122, 292] width 70 height 9
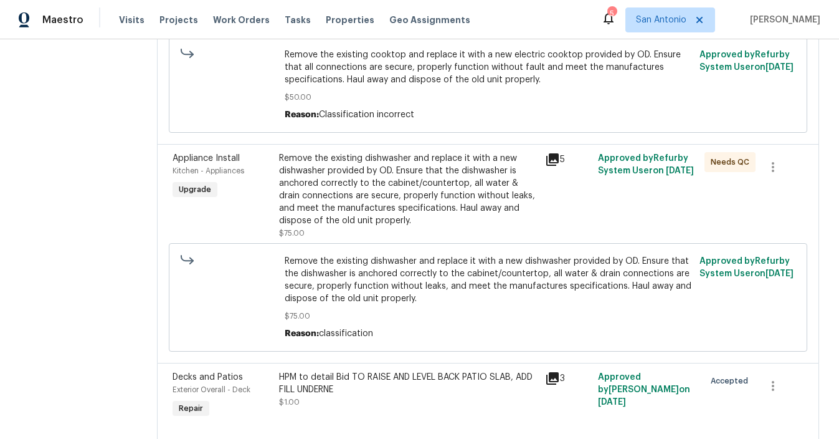
scroll to position [330, 0]
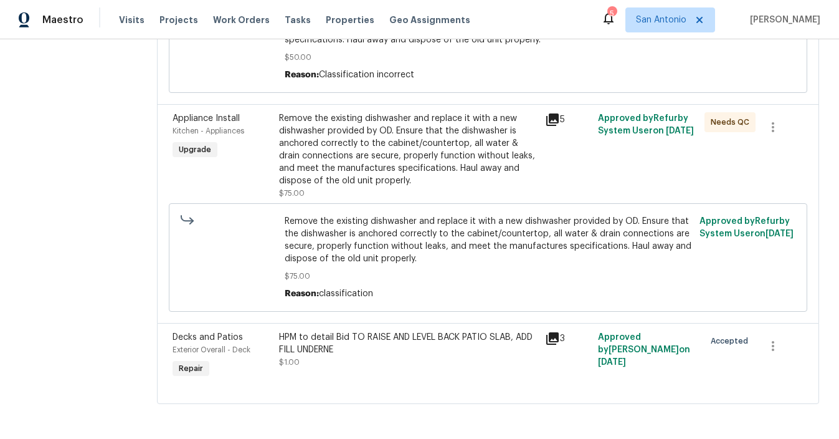
click at [323, 346] on div "HPM to detail Bid TO RAISE AND LEVEL BACK PATIO SLAB, ADD FILL UNDERNE" at bounding box center [408, 343] width 259 height 25
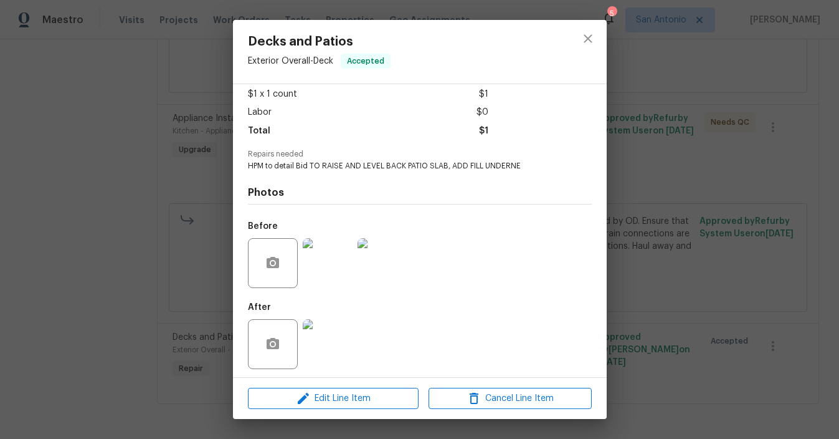
scroll to position [73, 0]
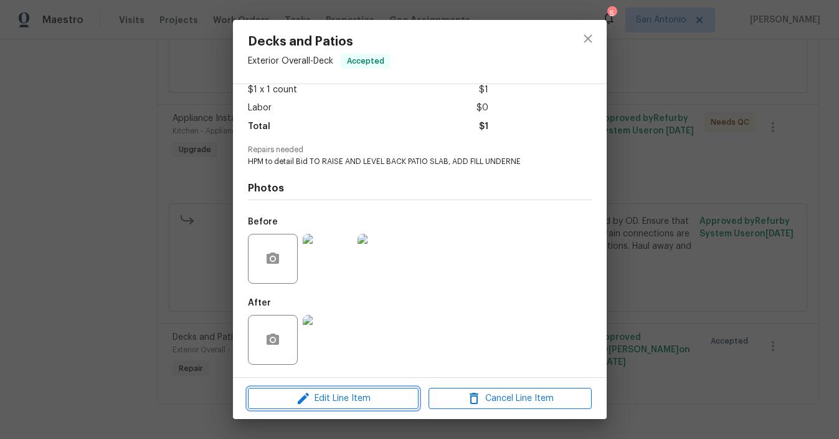
click at [343, 396] on span "Edit Line Item" at bounding box center [333, 399] width 163 height 16
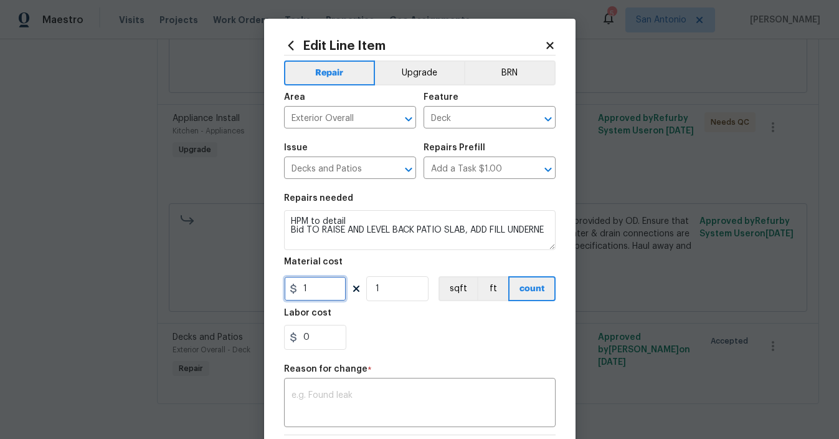
click at [331, 290] on input "1" at bounding box center [315, 288] width 62 height 25
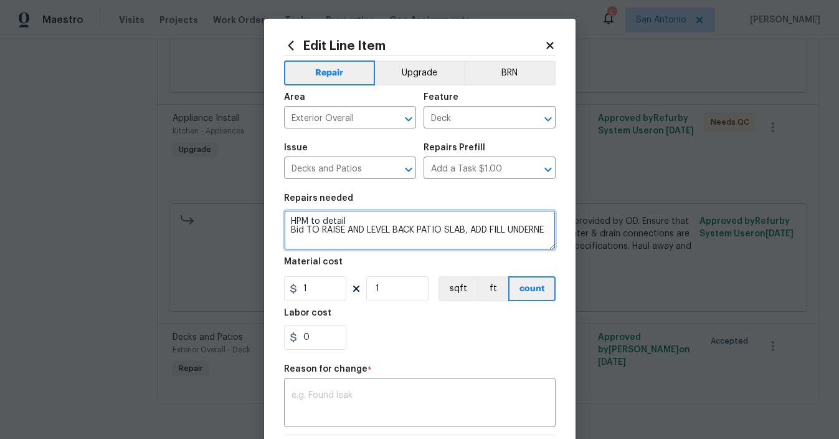
click at [366, 241] on textarea "HPM to detail Bid TO RAISE AND LEVEL BACK PATIO SLAB, ADD FILL UNDERNE" at bounding box center [420, 230] width 272 height 40
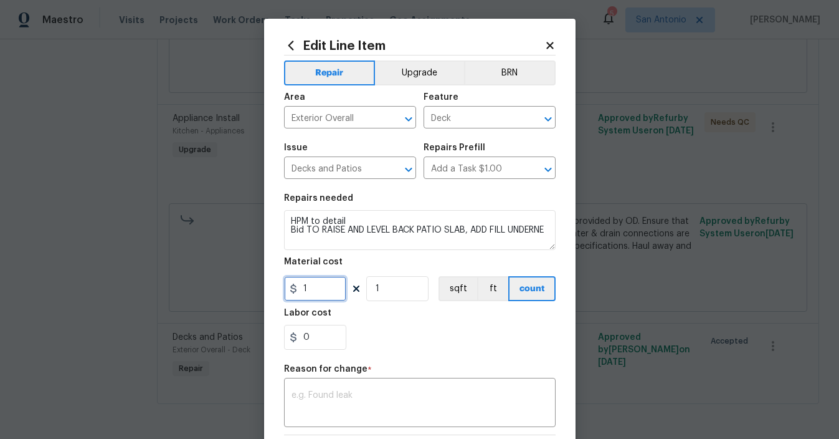
click at [323, 291] on input "1" at bounding box center [315, 288] width 62 height 25
type input "1050"
click at [366, 393] on textarea at bounding box center [420, 404] width 257 height 26
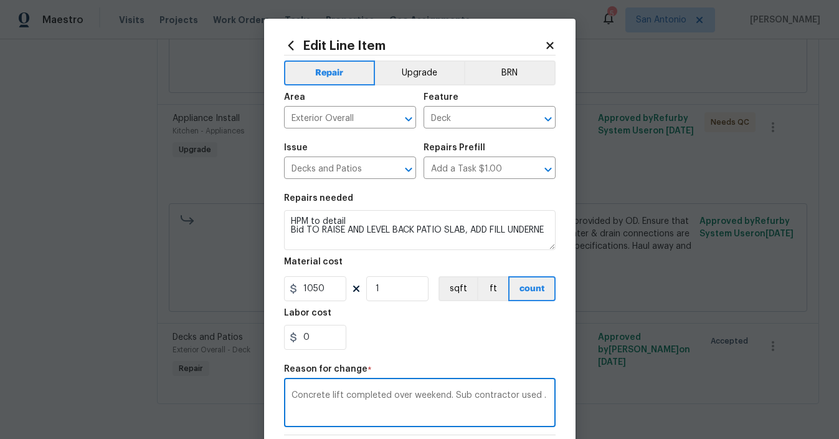
scroll to position [176, 0]
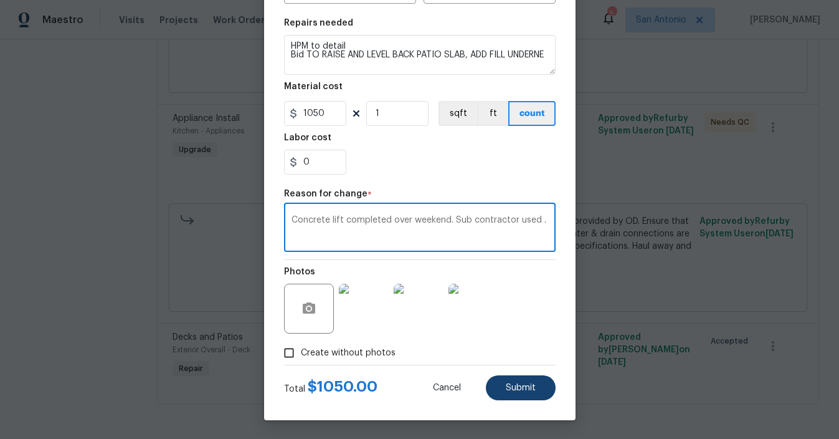
type textarea "Concrete lift completed over weekend. Sub contractor used ."
click at [517, 382] on button "Submit" at bounding box center [521, 387] width 70 height 25
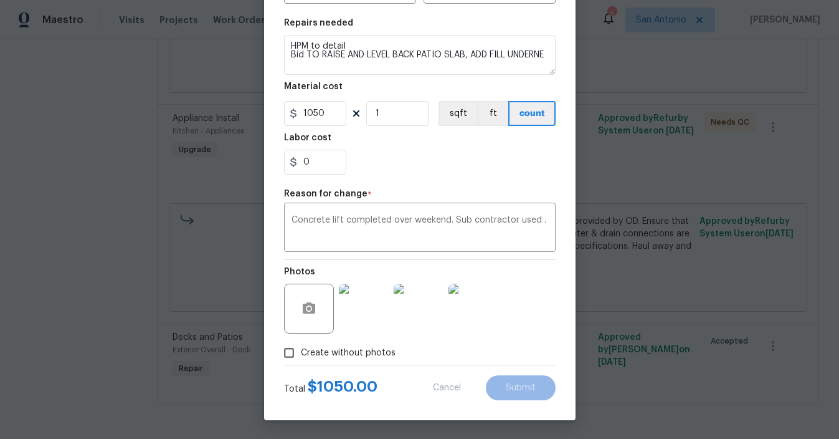
type input "1"
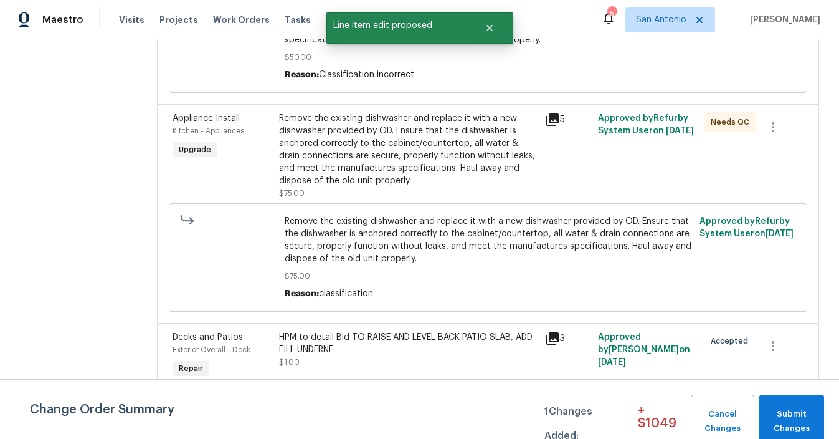
scroll to position [0, 0]
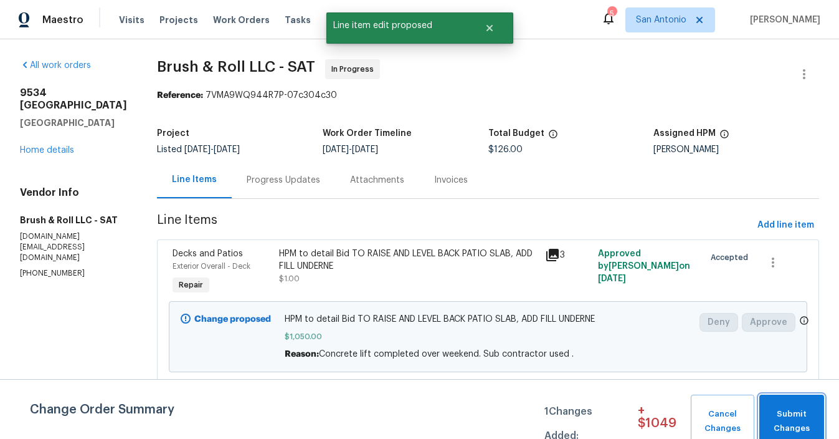
click at [784, 416] on span "Submit Changes" at bounding box center [792, 421] width 52 height 29
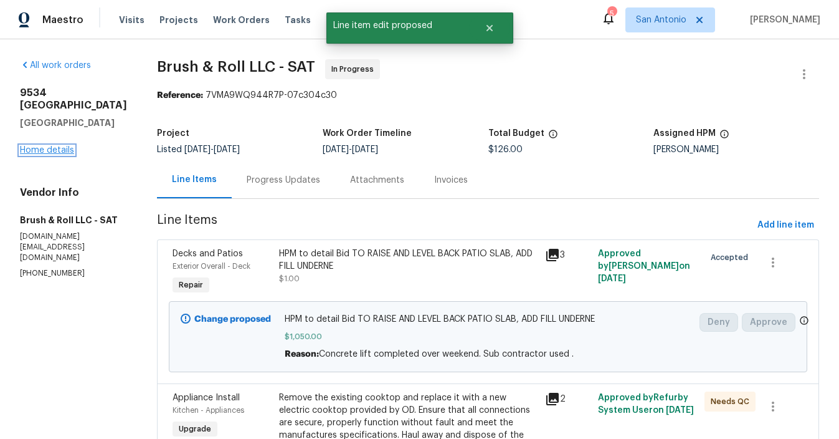
click at [55, 146] on link "Home details" at bounding box center [47, 150] width 54 height 9
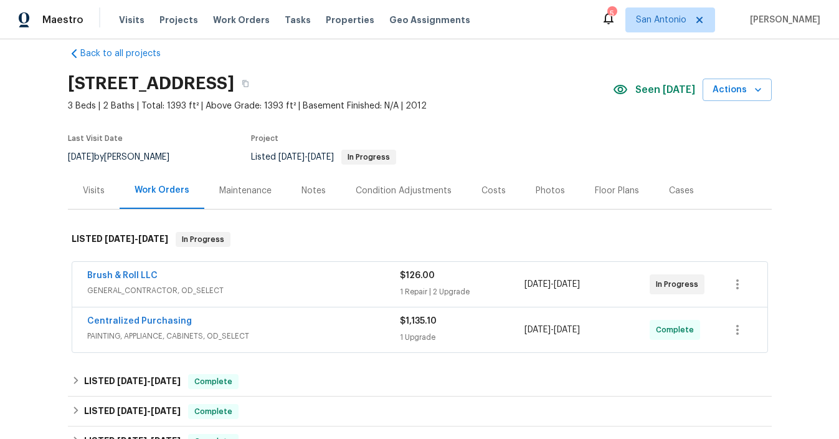
scroll to position [25, 0]
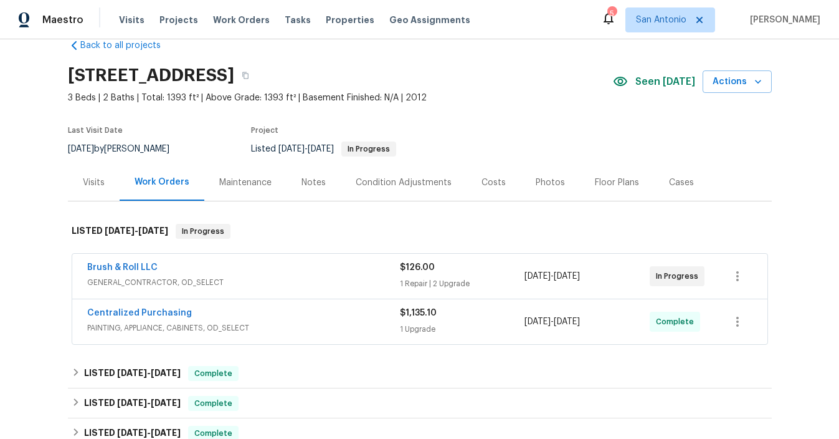
click at [315, 186] on div "Notes" at bounding box center [314, 182] width 24 height 12
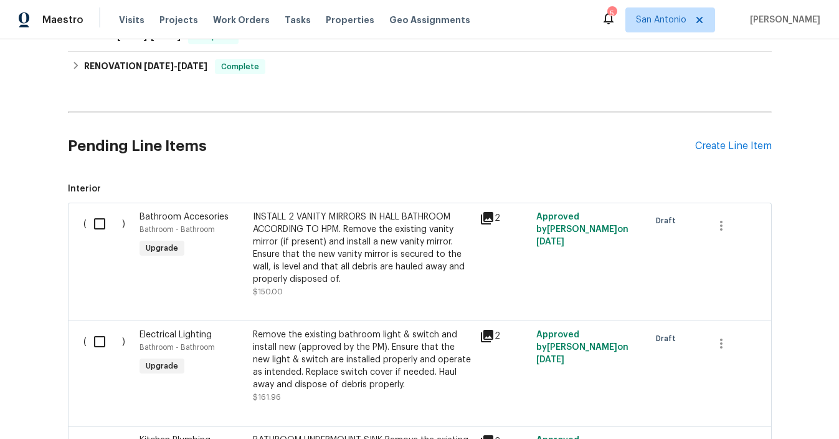
scroll to position [538, 0]
